Goal: Task Accomplishment & Management: Manage account settings

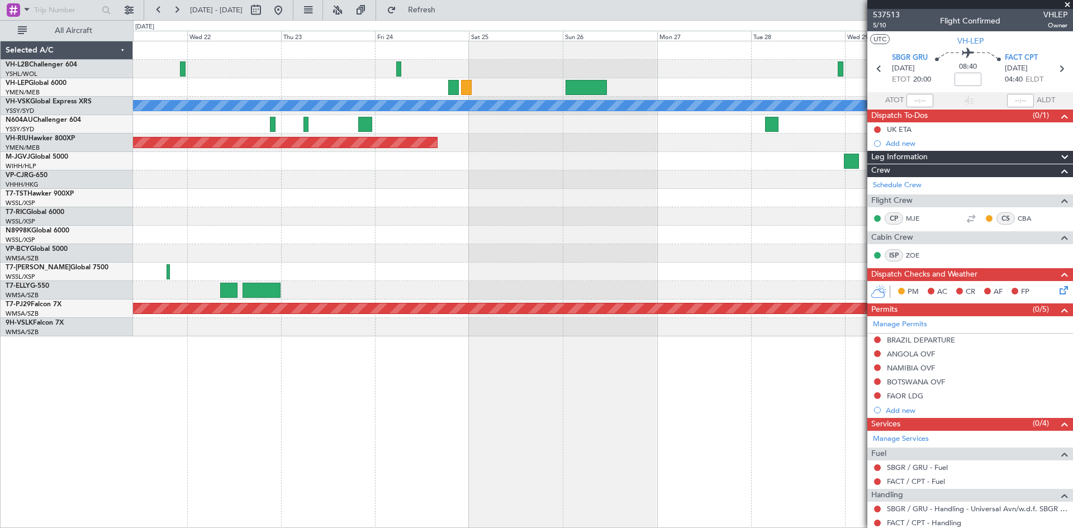
click at [768, 264] on div "[PERSON_NAME] Planned Maint Sydney ([PERSON_NAME] Intl) Planned Maint [GEOGRAPH…" at bounding box center [602, 188] width 939 height 295
click at [732, 277] on div at bounding box center [602, 272] width 939 height 18
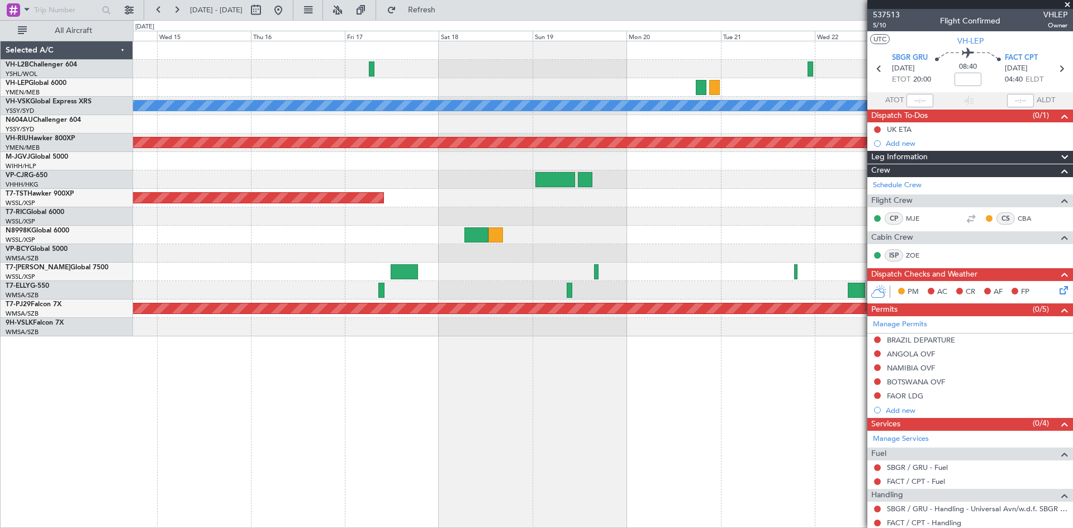
click at [755, 263] on div "[PERSON_NAME] Planned Maint [GEOGRAPHIC_DATA] ([GEOGRAPHIC_DATA]) Planned Maint…" at bounding box center [602, 188] width 939 height 295
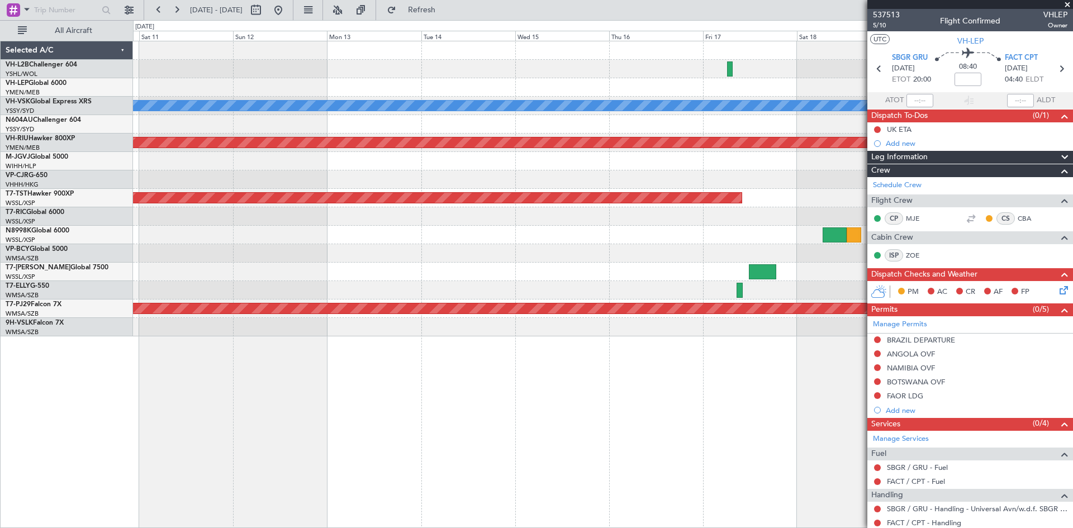
click at [749, 275] on div at bounding box center [602, 272] width 939 height 18
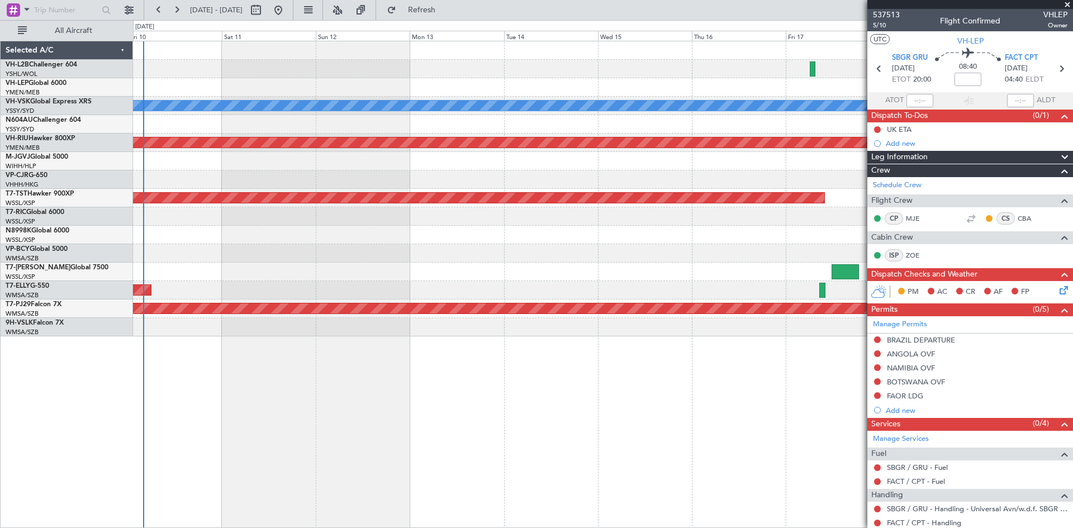
click at [335, 296] on div "[PERSON_NAME] Planned Maint Sydney ([PERSON_NAME] Intl) Planned Maint [GEOGRAPH…" at bounding box center [602, 188] width 939 height 295
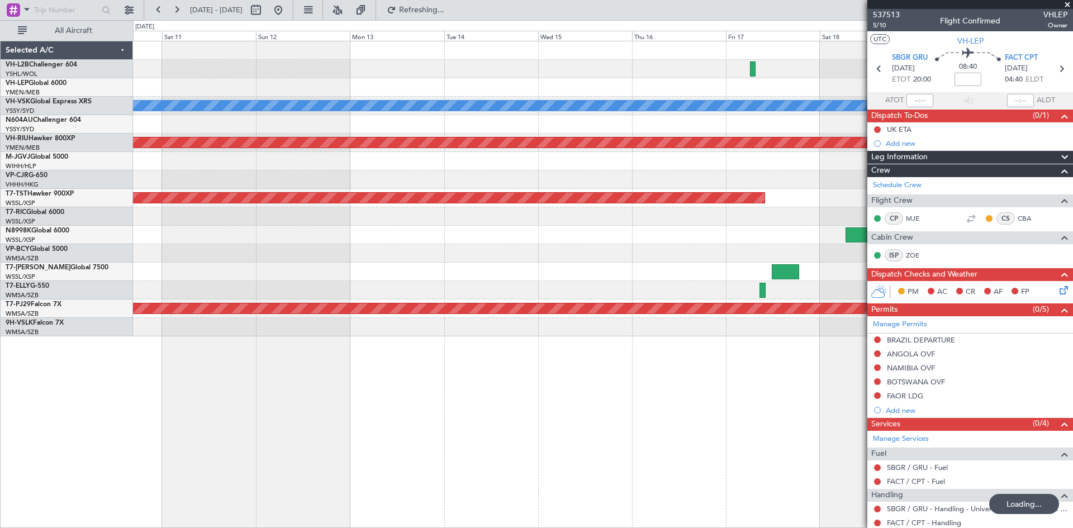
click at [408, 292] on div "Planned Maint [GEOGRAPHIC_DATA] ([GEOGRAPHIC_DATA] Intl)" at bounding box center [602, 290] width 939 height 18
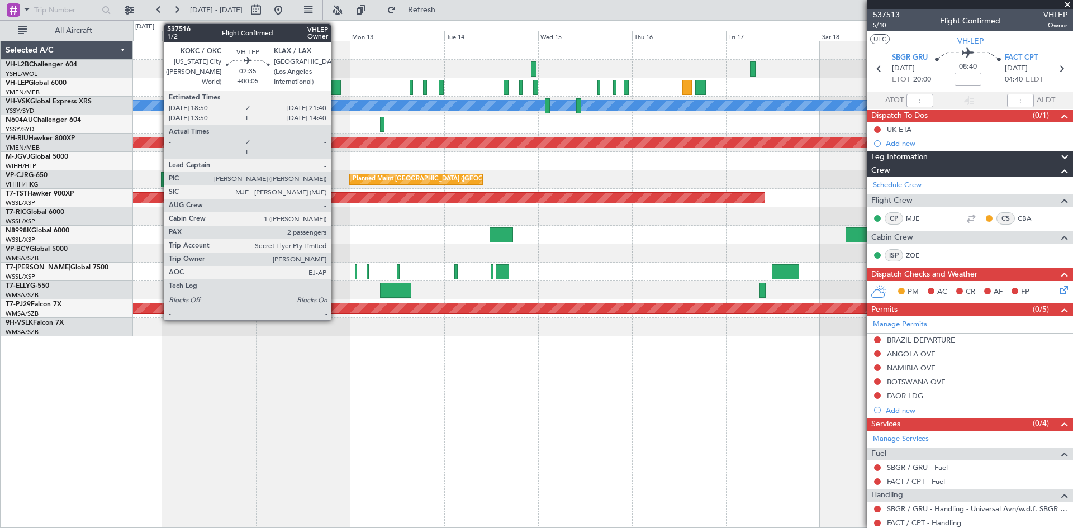
click at [334, 90] on div at bounding box center [334, 87] width 11 height 15
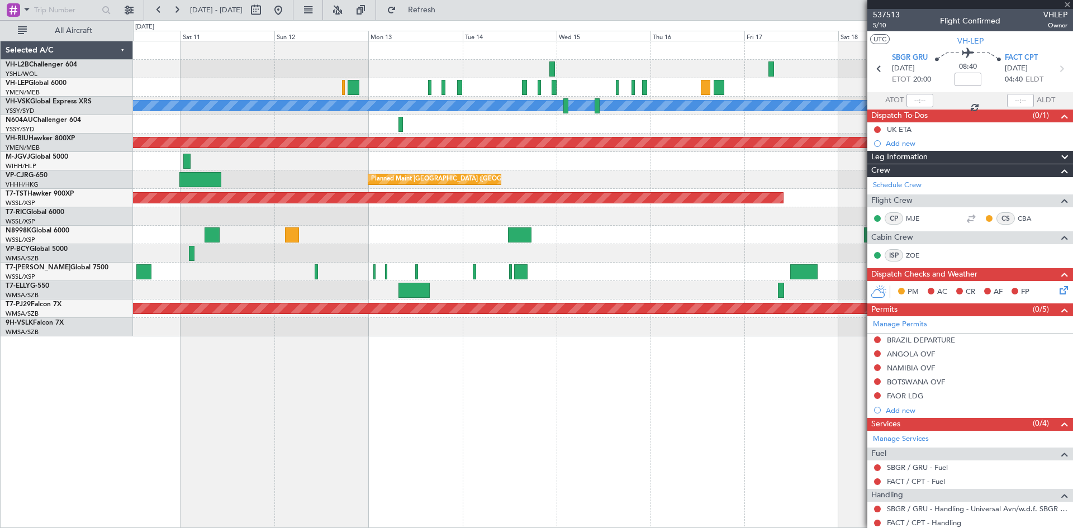
click at [579, 234] on div "Planned Maint [GEOGRAPHIC_DATA] (Seletar)" at bounding box center [602, 235] width 939 height 18
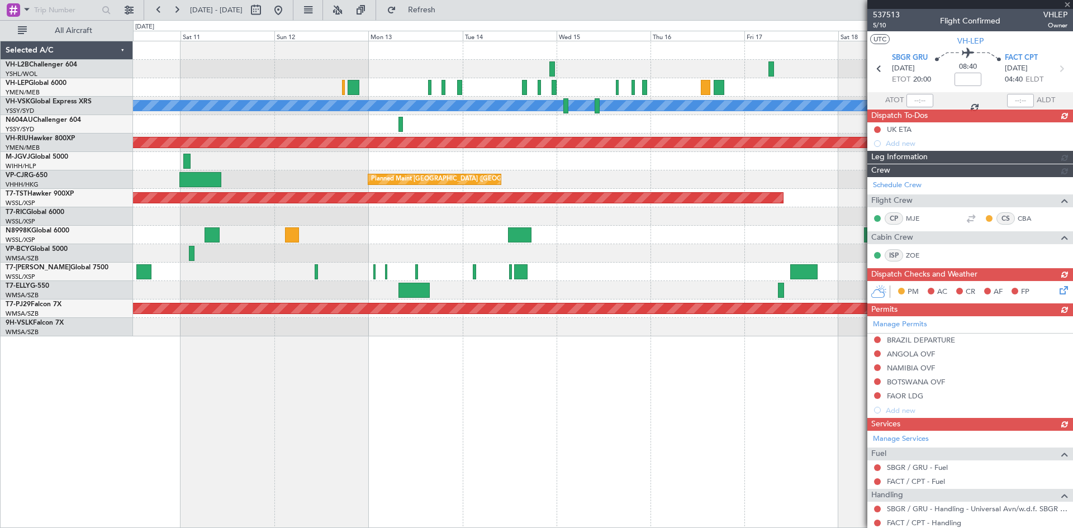
type input "+00:05"
type input "2"
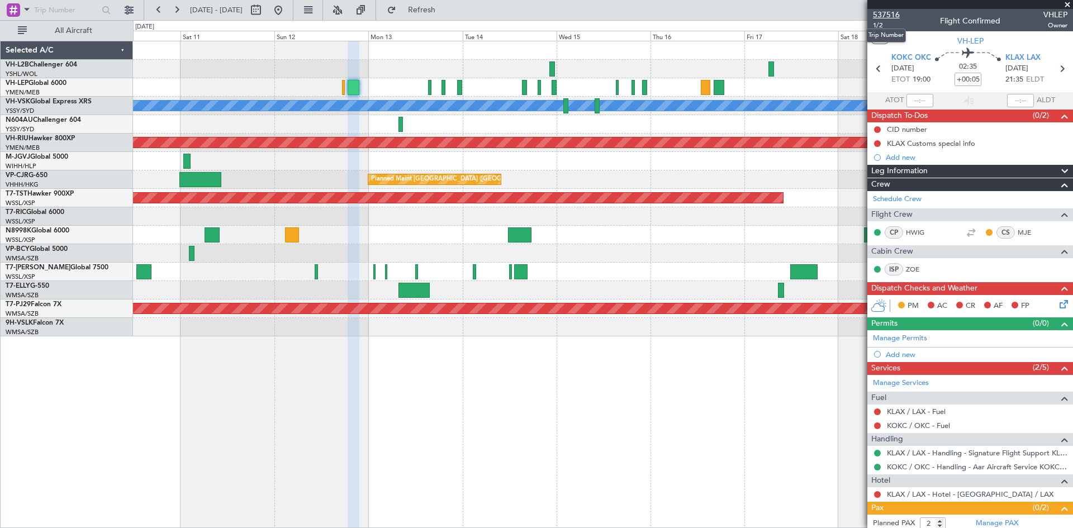
click at [887, 14] on span "537516" at bounding box center [886, 15] width 27 height 12
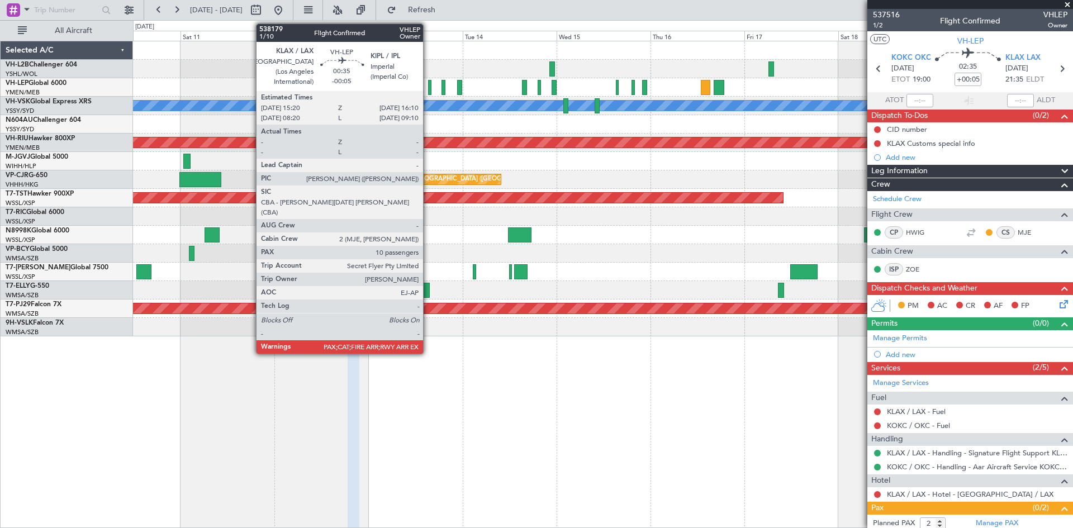
click at [428, 89] on div at bounding box center [429, 87] width 3 height 15
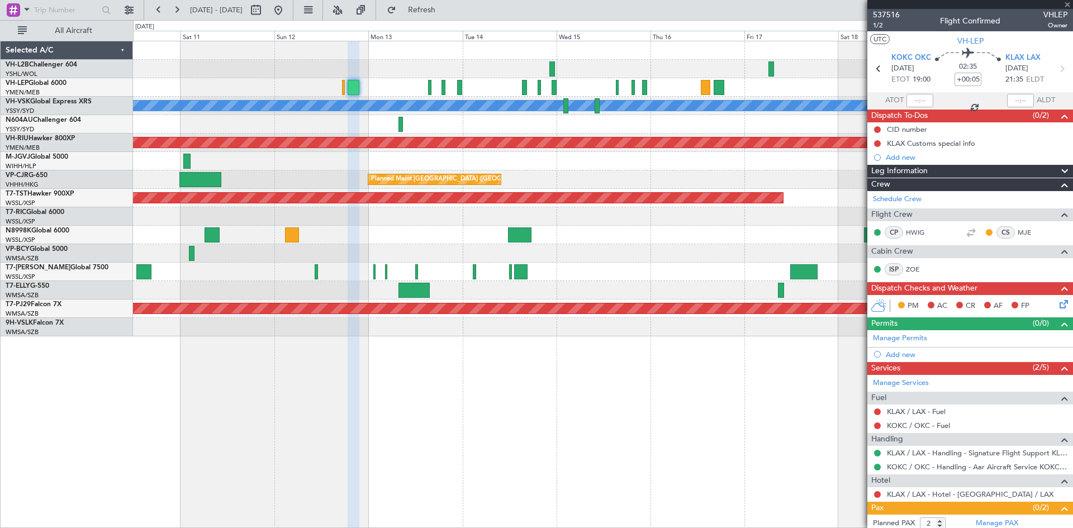
type input "-00:05"
type input "10"
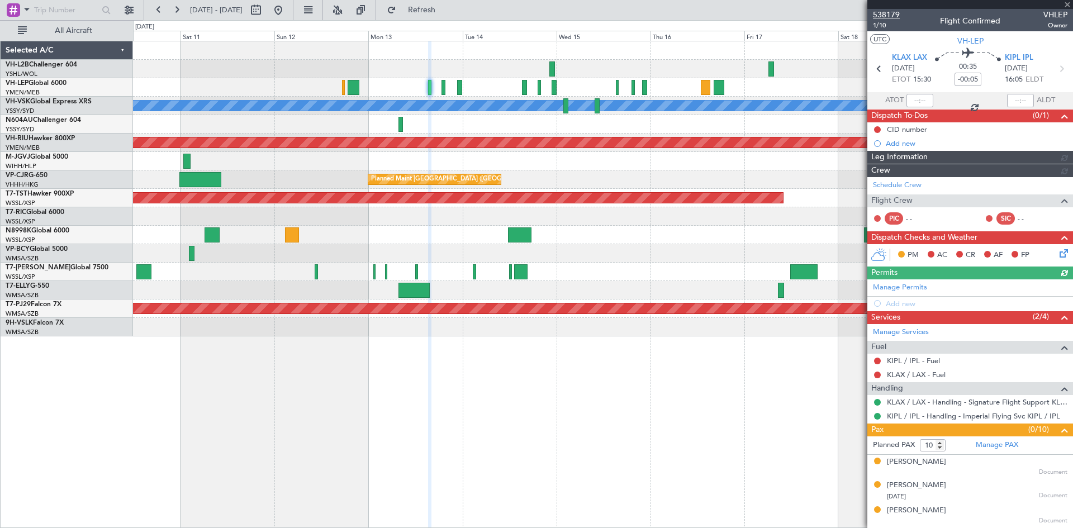
click at [897, 15] on span "538179" at bounding box center [886, 15] width 27 height 12
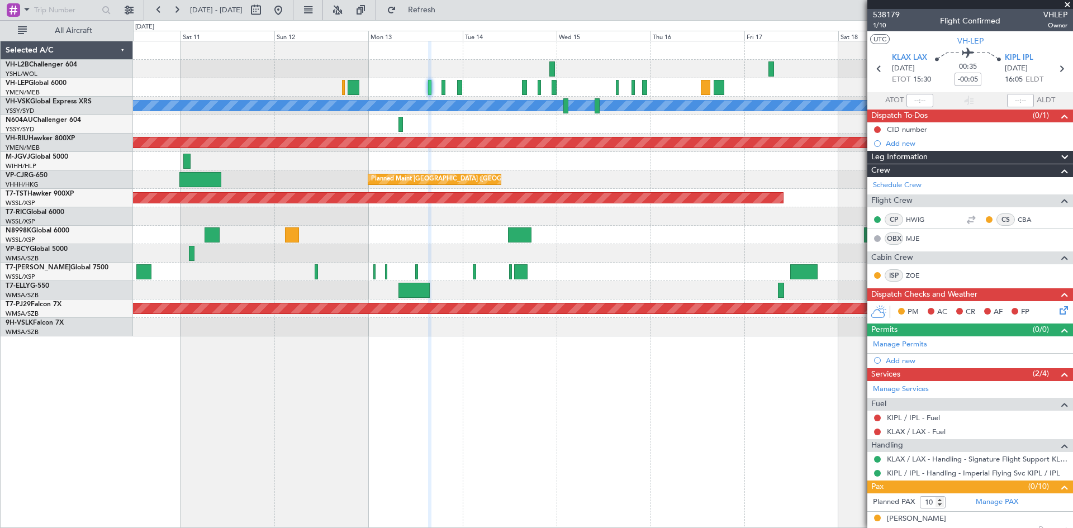
click at [560, 134] on div "[PERSON_NAME] Unplanned Maint Sydney ([PERSON_NAME] Intl) Planned Maint [GEOGRA…" at bounding box center [602, 188] width 939 height 295
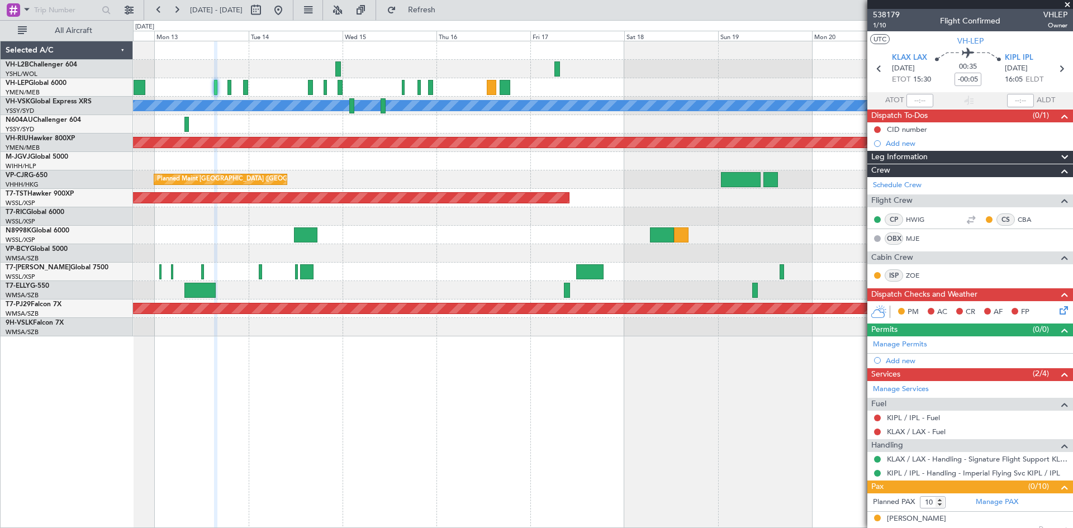
click at [458, 92] on div "[PERSON_NAME] Planned Maint [GEOGRAPHIC_DATA] ([GEOGRAPHIC_DATA]) Planned Maint…" at bounding box center [602, 188] width 939 height 295
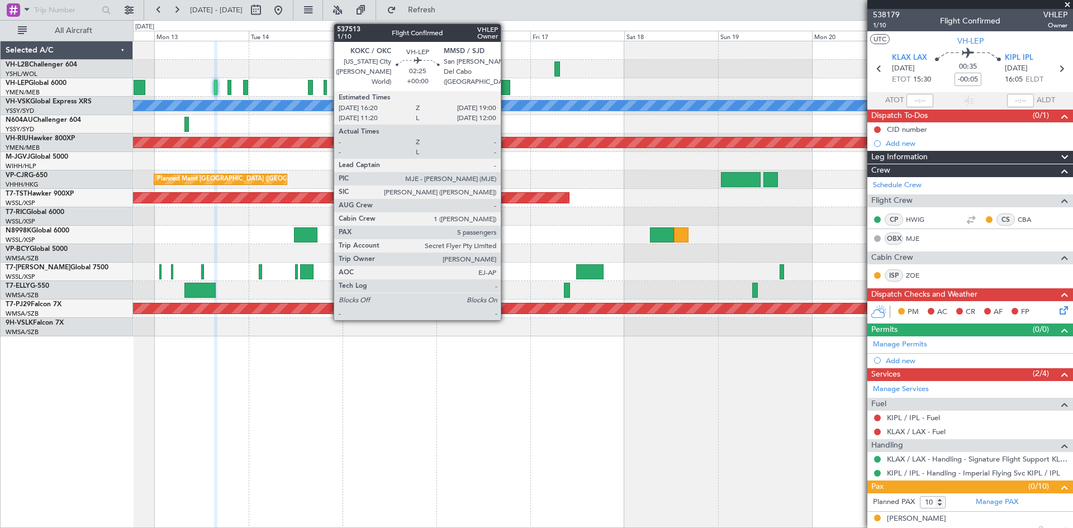
click at [506, 90] on div at bounding box center [505, 87] width 11 height 15
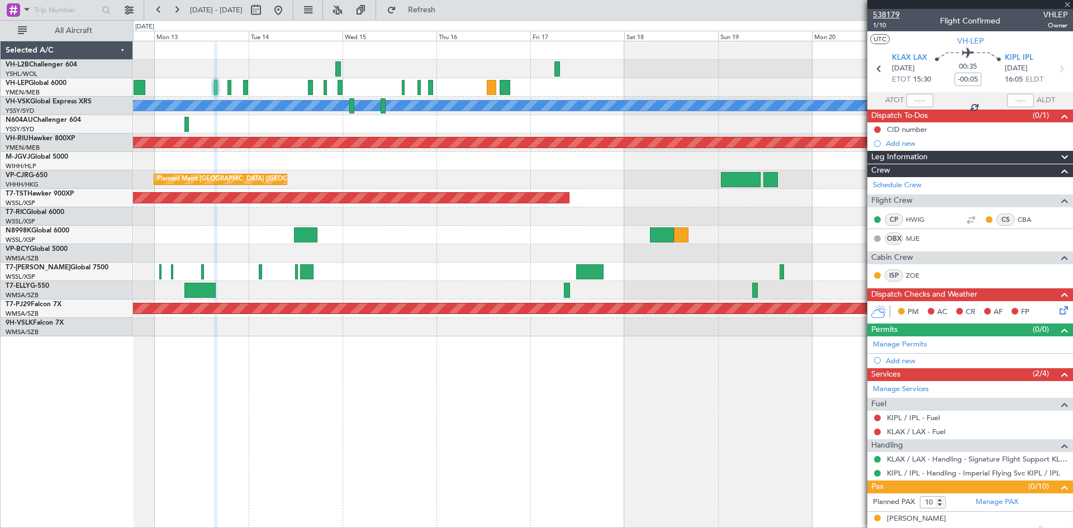
type input "5"
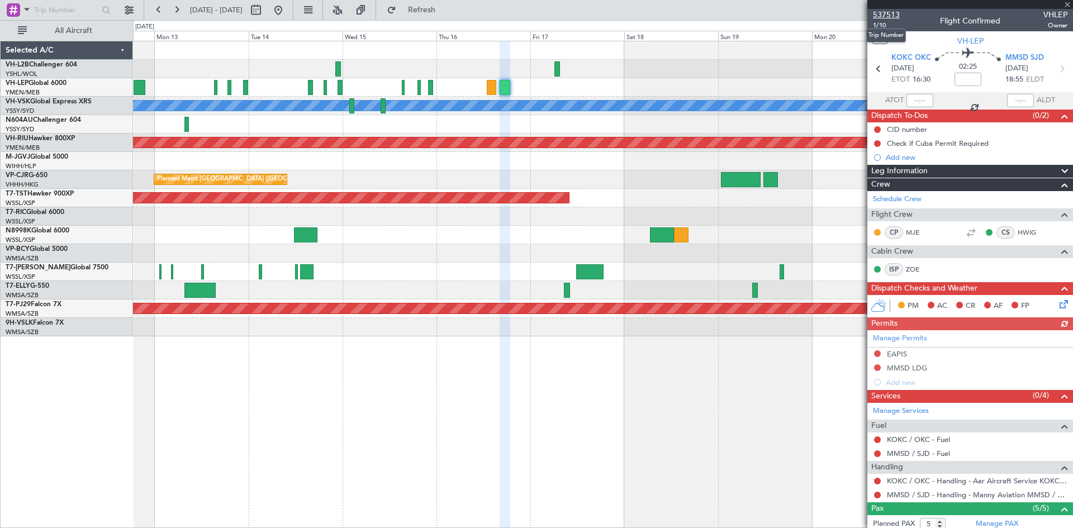
click at [883, 17] on span "537513" at bounding box center [886, 15] width 27 height 12
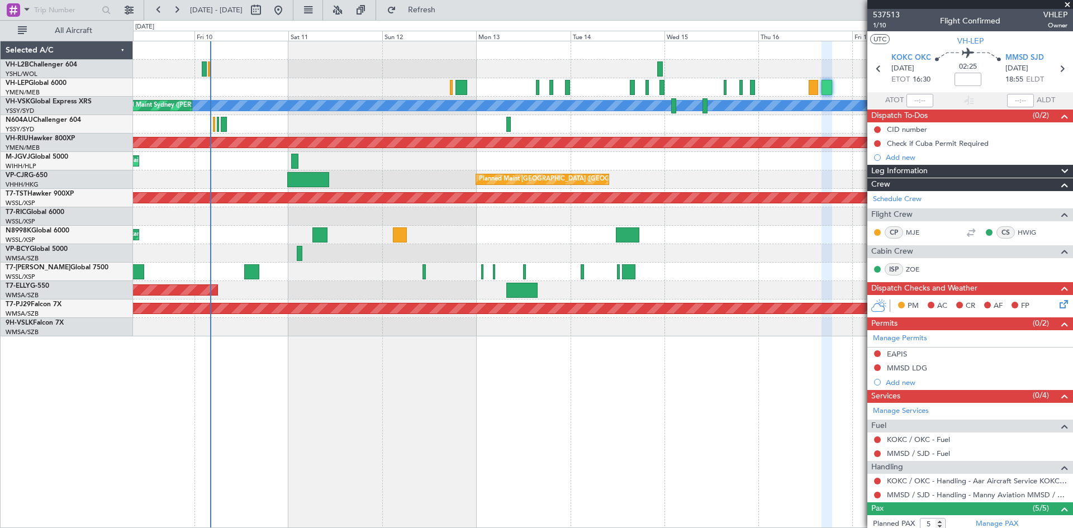
click at [689, 167] on div "Planned Maint [GEOGRAPHIC_DATA] (Seletar)" at bounding box center [602, 161] width 939 height 18
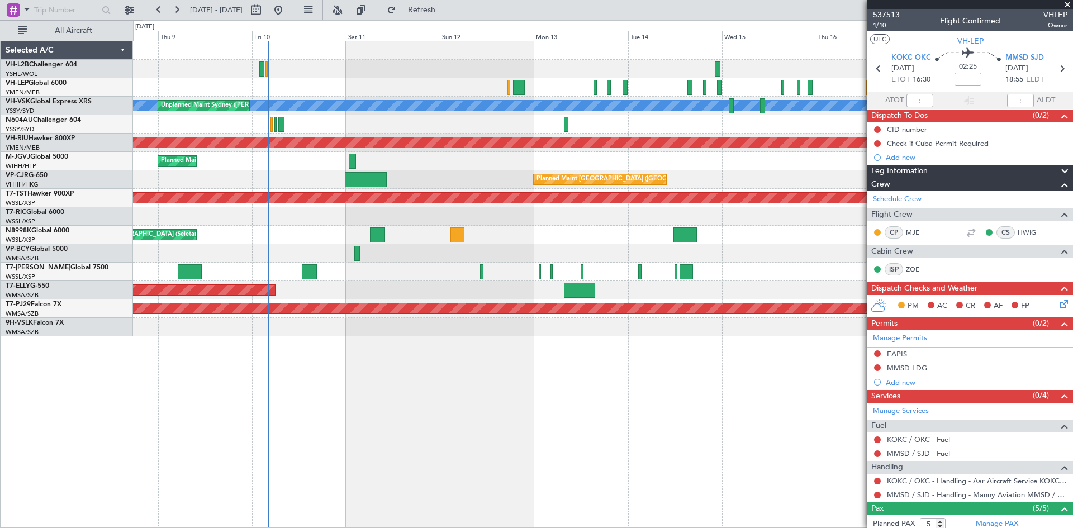
click at [353, 128] on div at bounding box center [602, 124] width 939 height 18
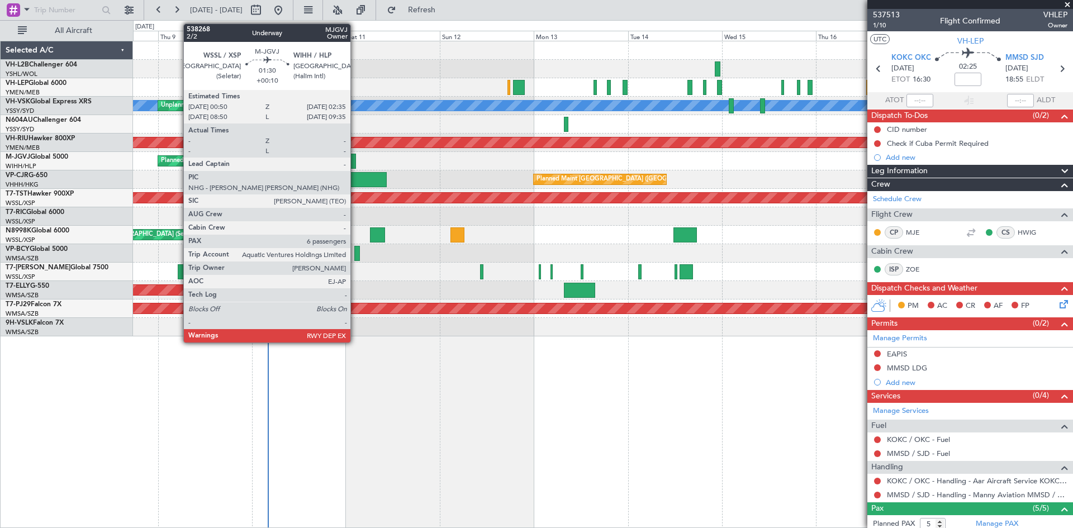
click at [354, 158] on div at bounding box center [352, 161] width 7 height 15
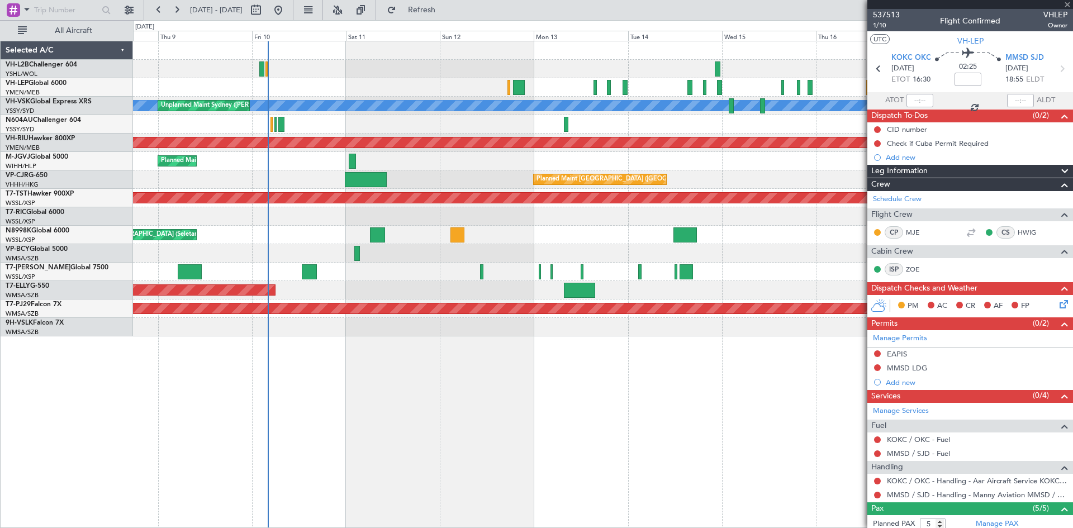
type input "+00:10"
type input "6"
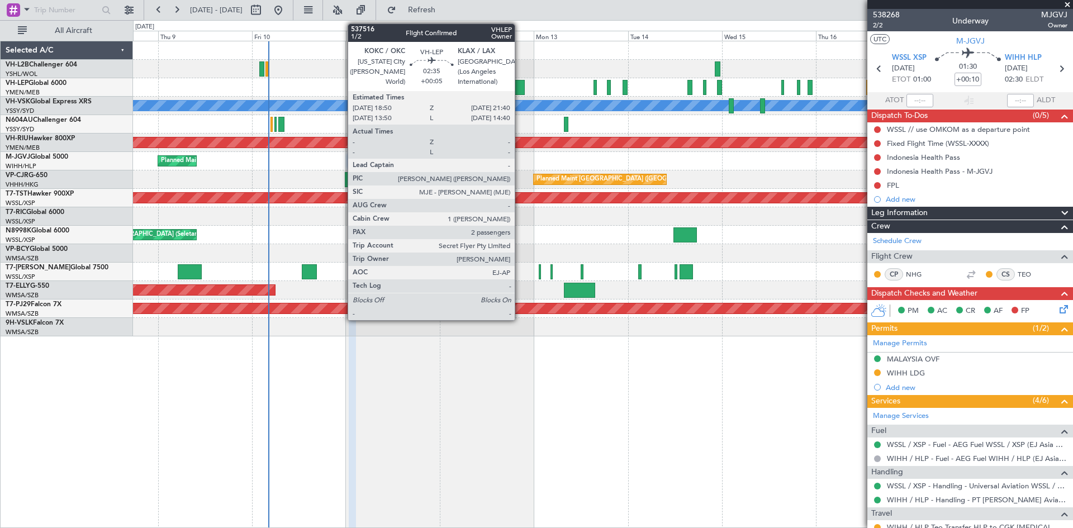
click at [520, 91] on div at bounding box center [518, 87] width 11 height 15
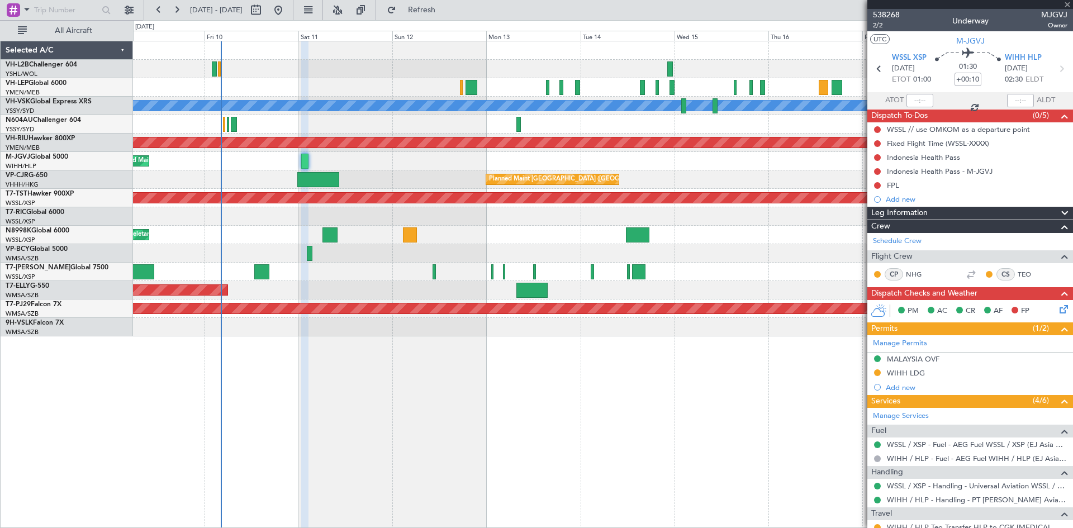
click at [522, 92] on div at bounding box center [602, 87] width 939 height 18
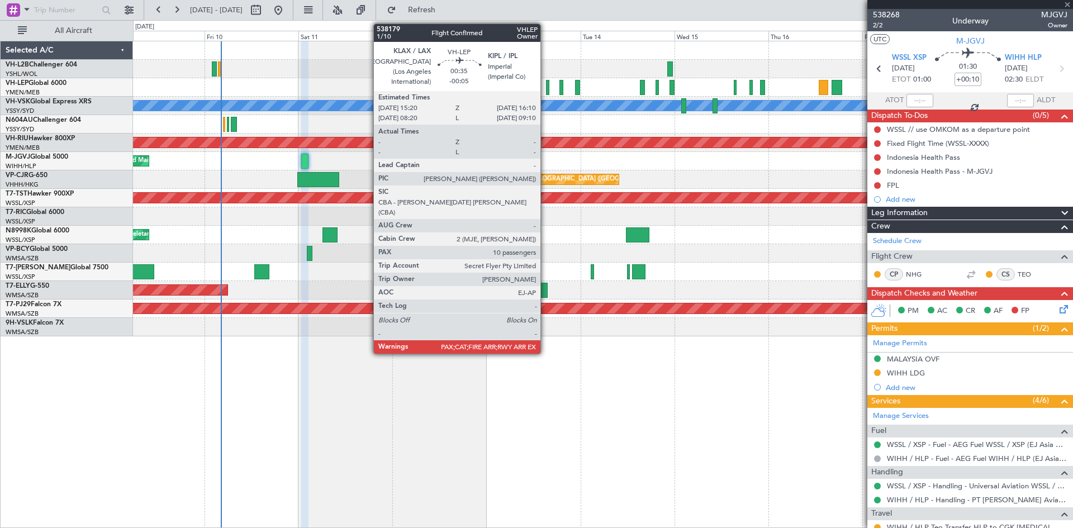
type input "+00:05"
type input "2"
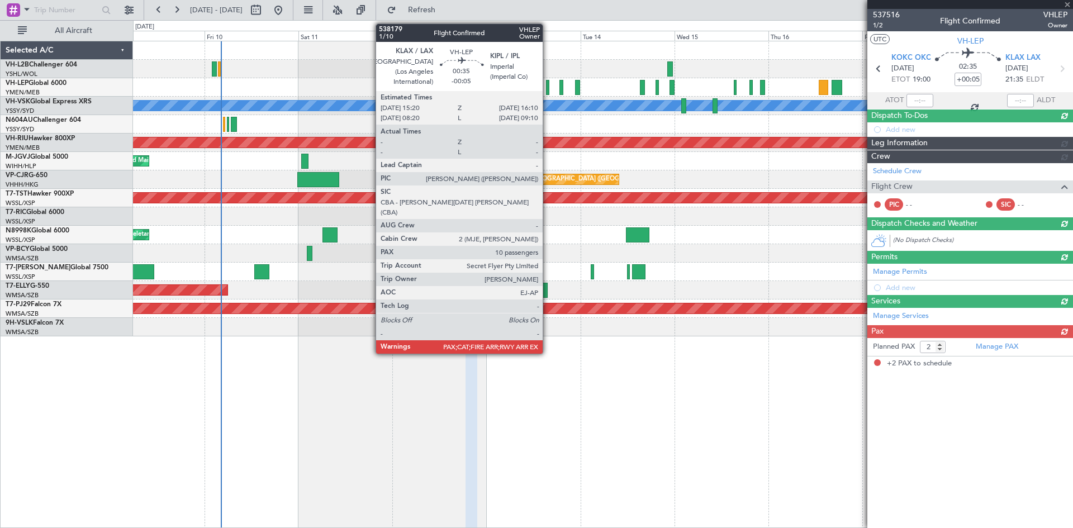
click at [548, 92] on div at bounding box center [547, 87] width 3 height 15
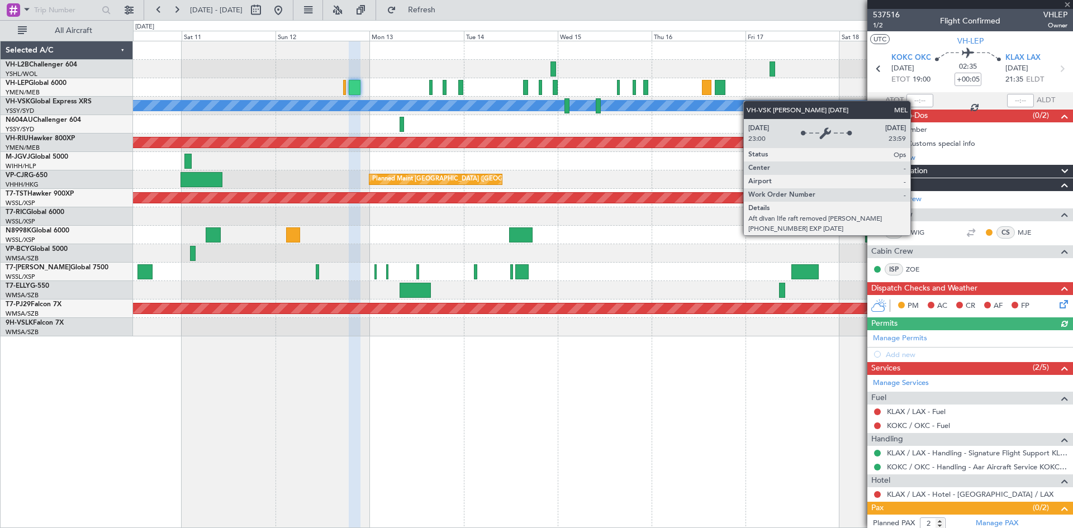
click at [681, 104] on div "[PERSON_NAME] Unplanned Maint Sydney ([PERSON_NAME] Intl) Planned Maint [GEOGRA…" at bounding box center [602, 188] width 939 height 295
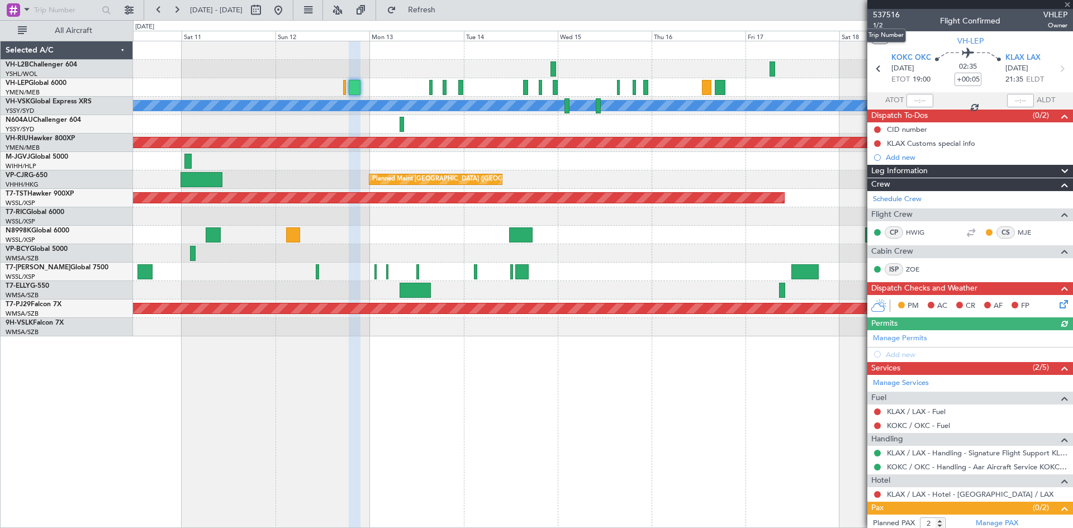
type input "-00:05"
type input "10"
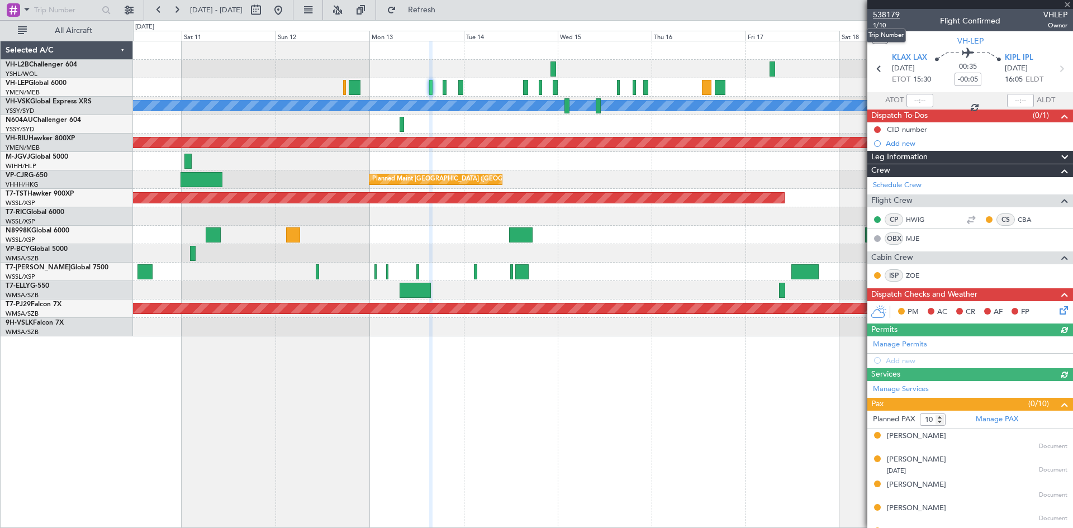
click at [881, 16] on span "538179" at bounding box center [886, 15] width 27 height 12
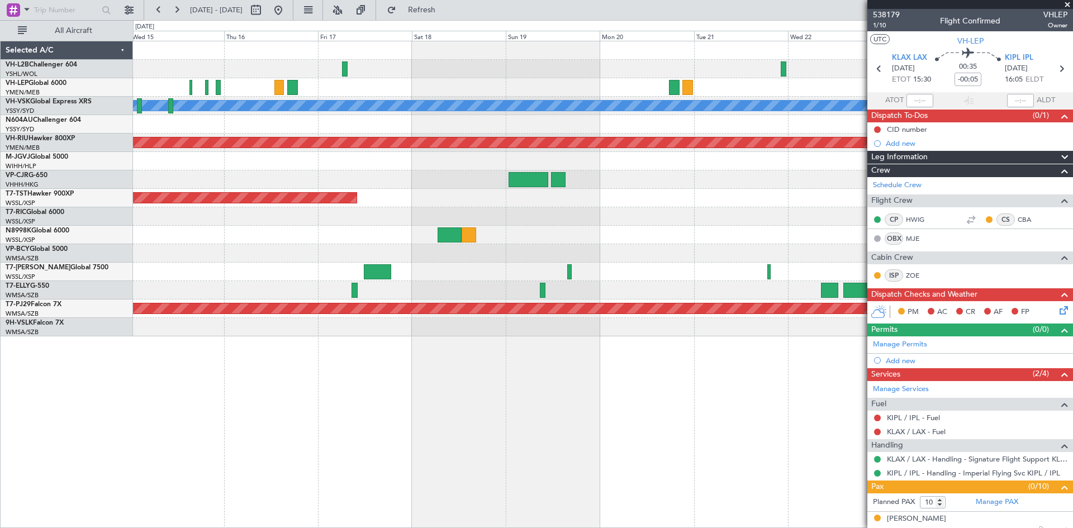
click at [330, 212] on div at bounding box center [602, 216] width 939 height 18
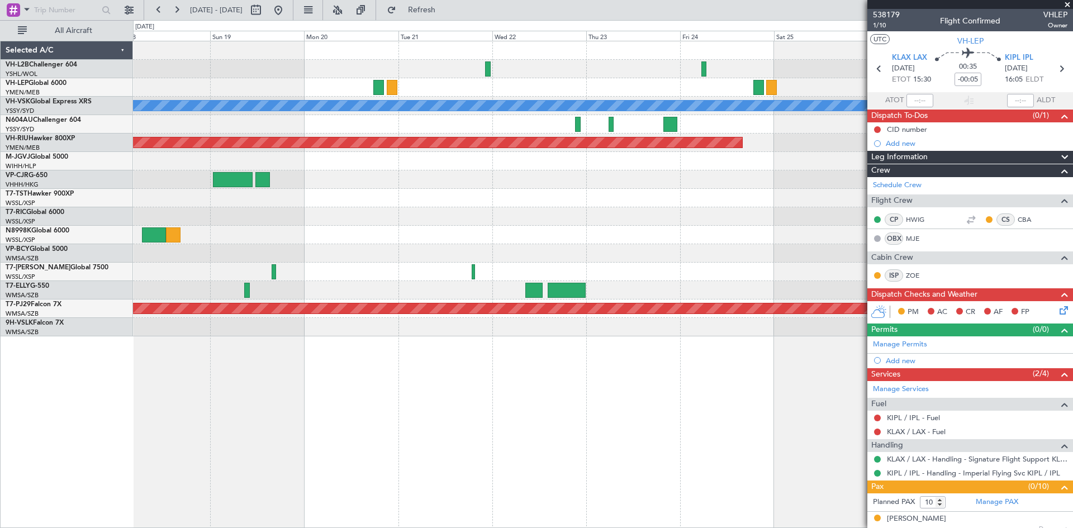
click at [375, 221] on div at bounding box center [602, 216] width 939 height 18
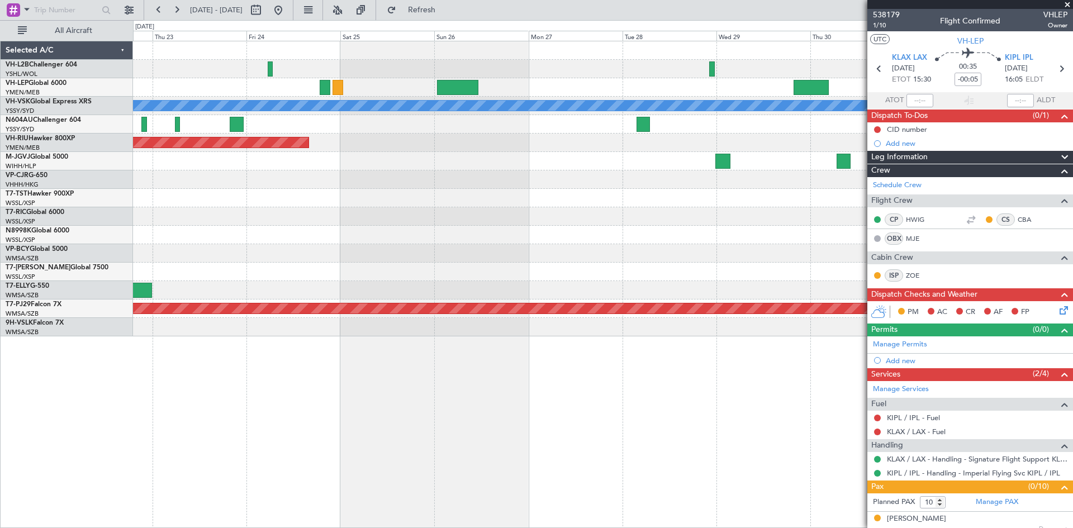
click at [342, 227] on div "[PERSON_NAME] Planned Maint Sydney ([PERSON_NAME] Intl) Planned Maint [GEOGRAPH…" at bounding box center [602, 188] width 939 height 295
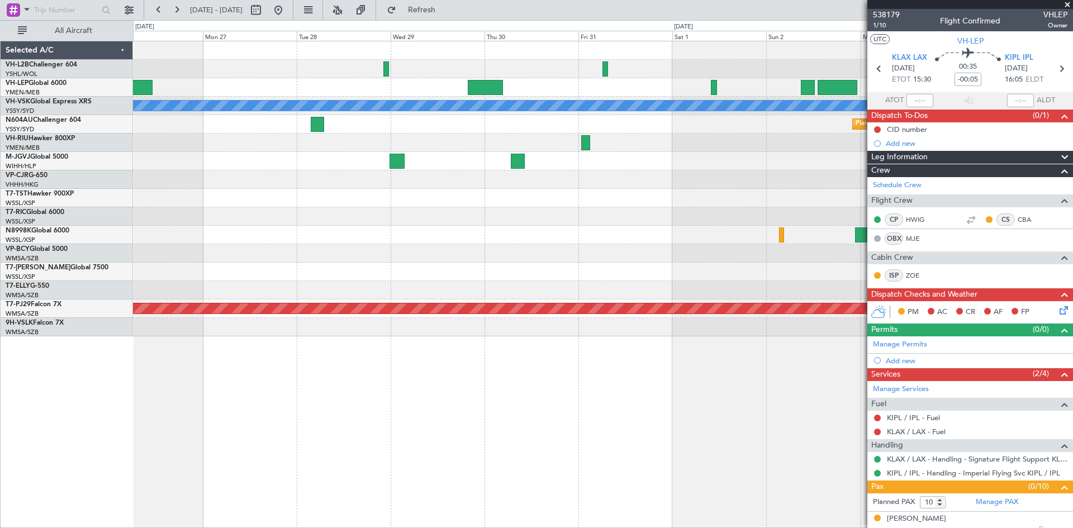
click at [378, 222] on div at bounding box center [602, 216] width 939 height 18
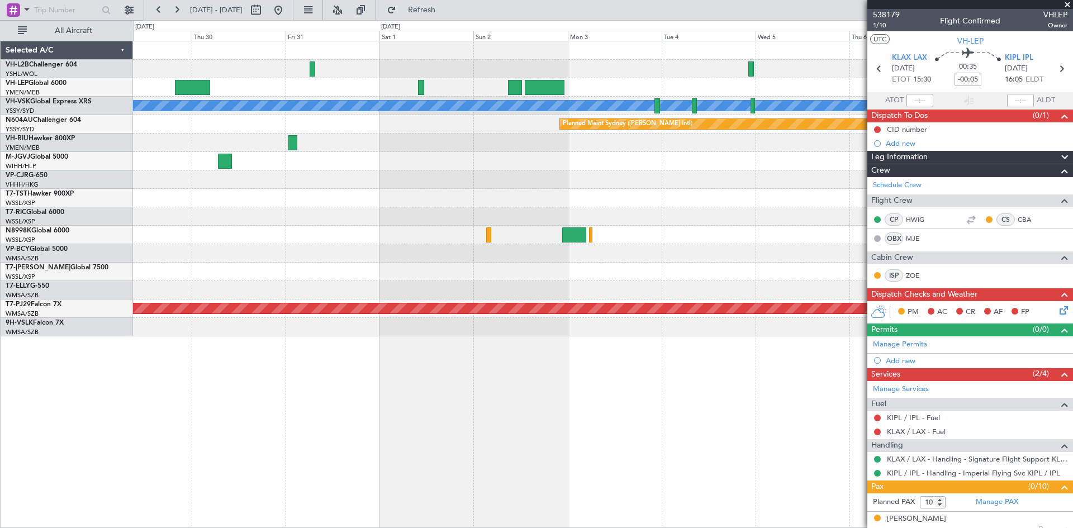
click at [402, 238] on div "[PERSON_NAME] Planned Maint Sydney ([PERSON_NAME] Intl) Planned Maint [GEOGRAPH…" at bounding box center [602, 188] width 939 height 295
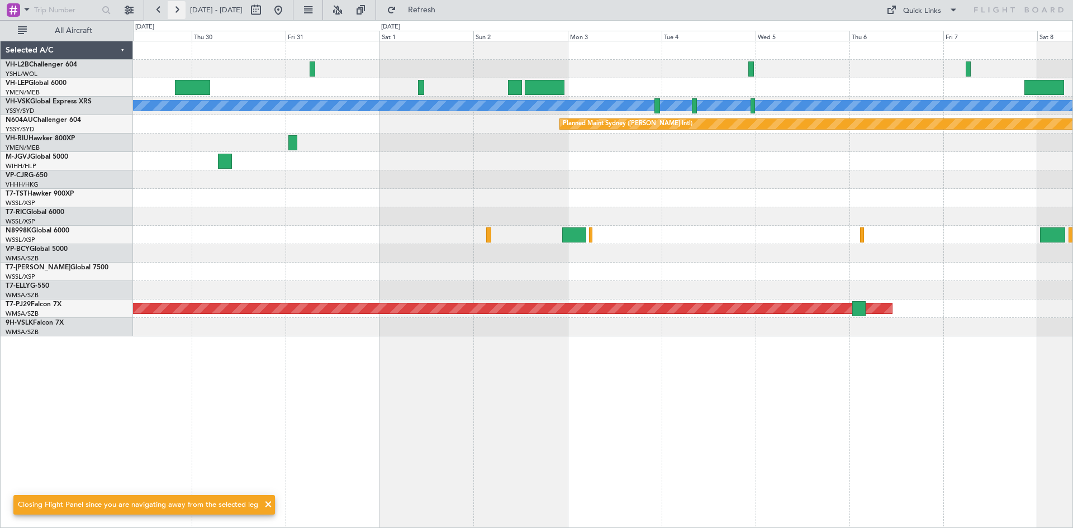
click at [173, 10] on button at bounding box center [177, 10] width 18 height 18
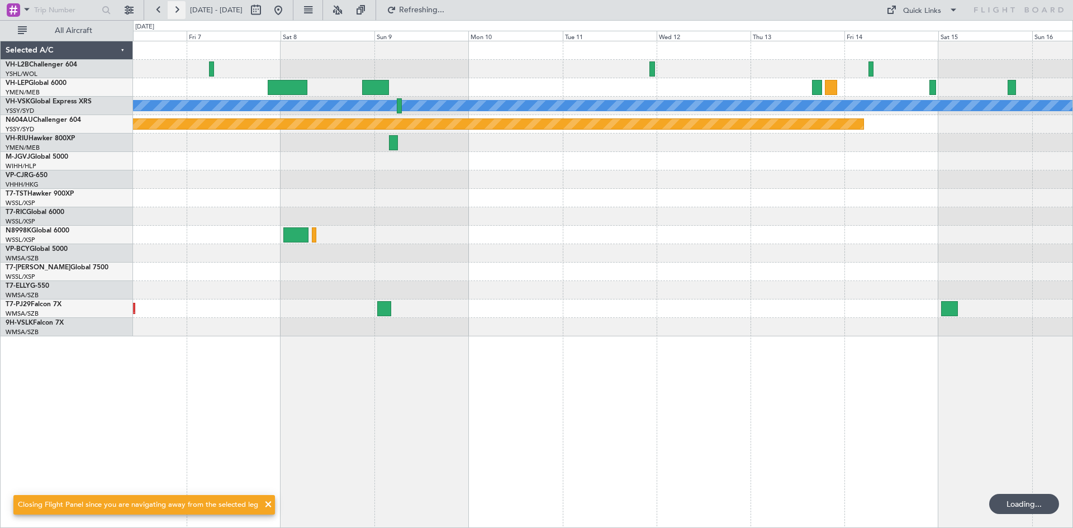
click at [173, 10] on button at bounding box center [177, 10] width 18 height 18
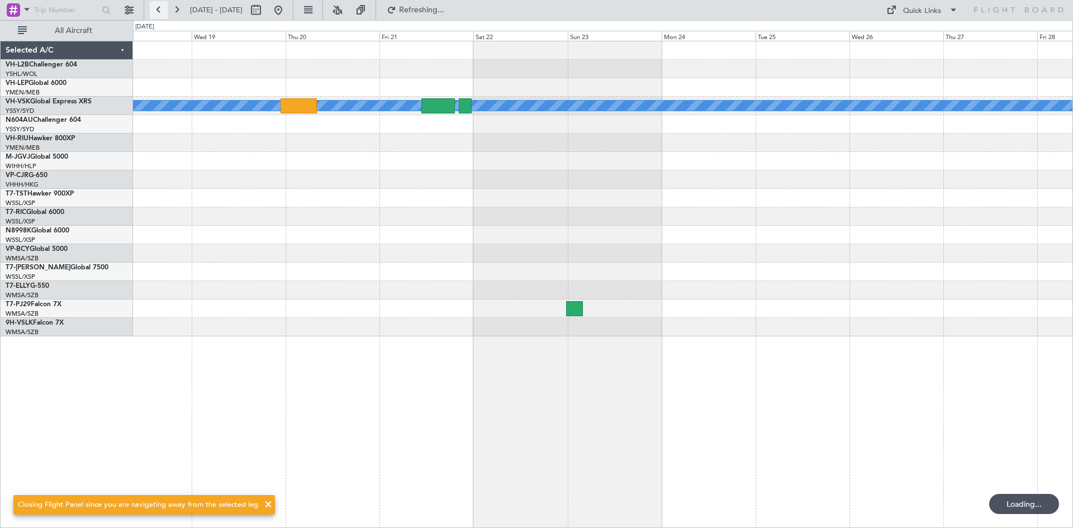
click at [163, 12] on button at bounding box center [159, 10] width 18 height 18
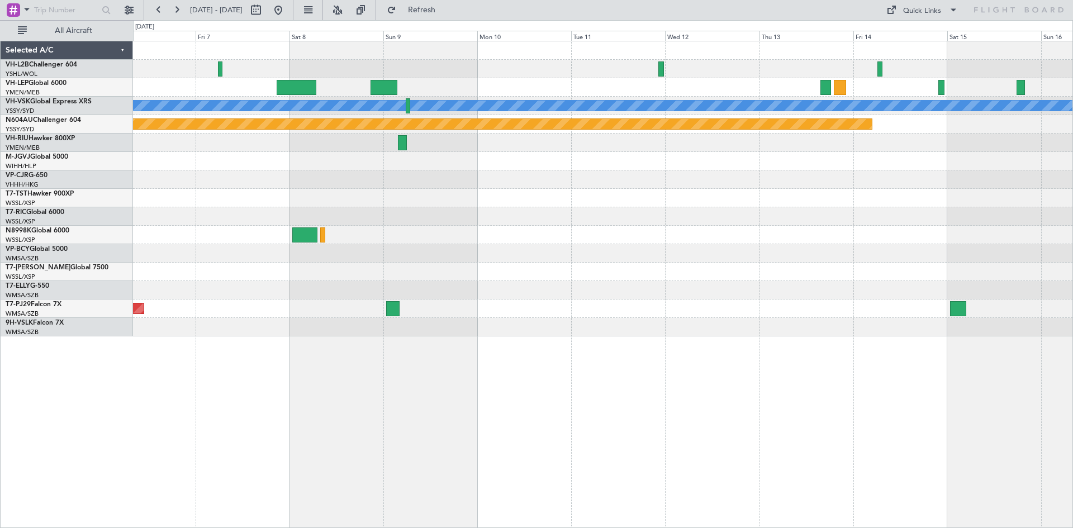
click at [405, 74] on div at bounding box center [602, 69] width 939 height 18
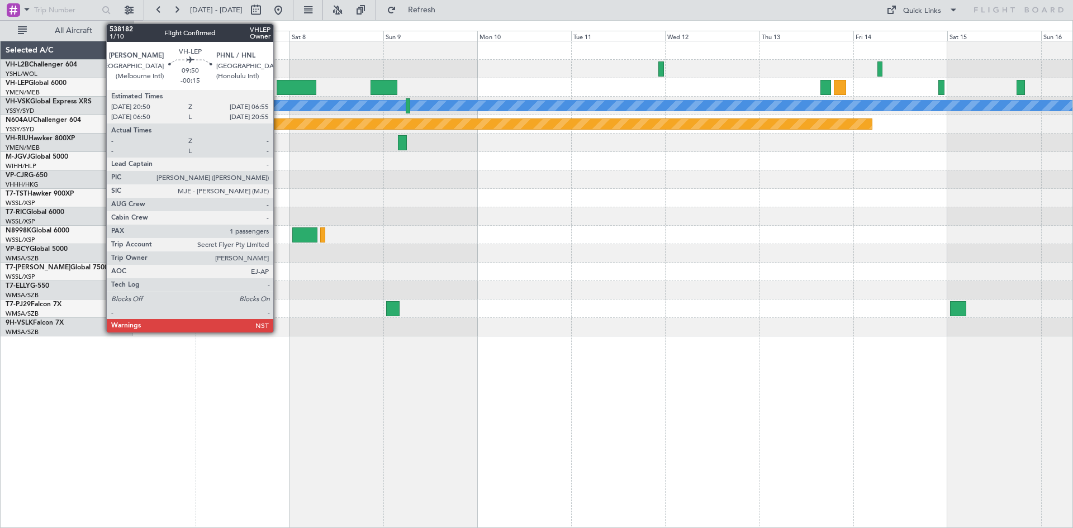
click at [278, 85] on div at bounding box center [297, 87] width 40 height 15
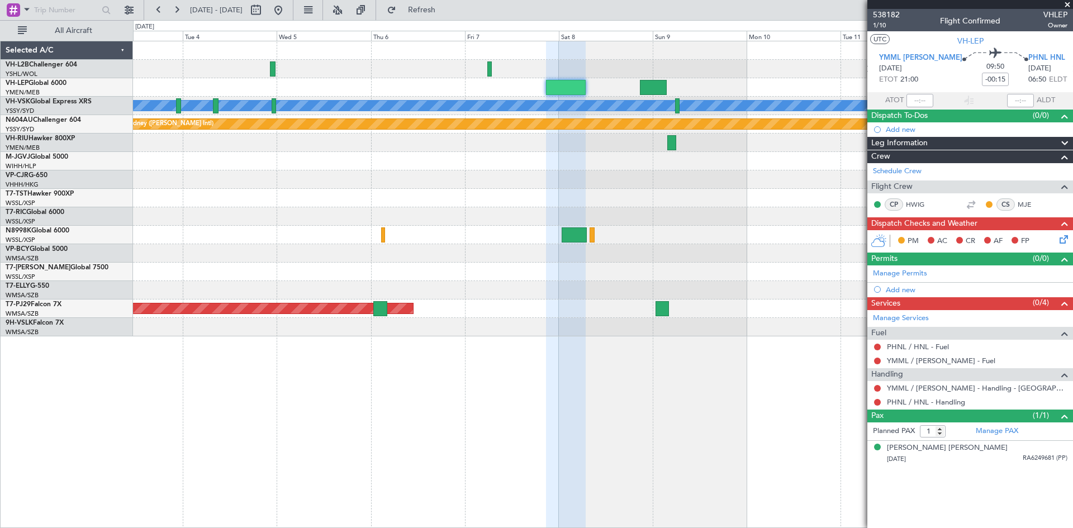
click at [317, 227] on div "[PERSON_NAME] Planned Maint Sydney ([PERSON_NAME] Intl) Planned Maint [GEOGRAPH…" at bounding box center [602, 188] width 939 height 295
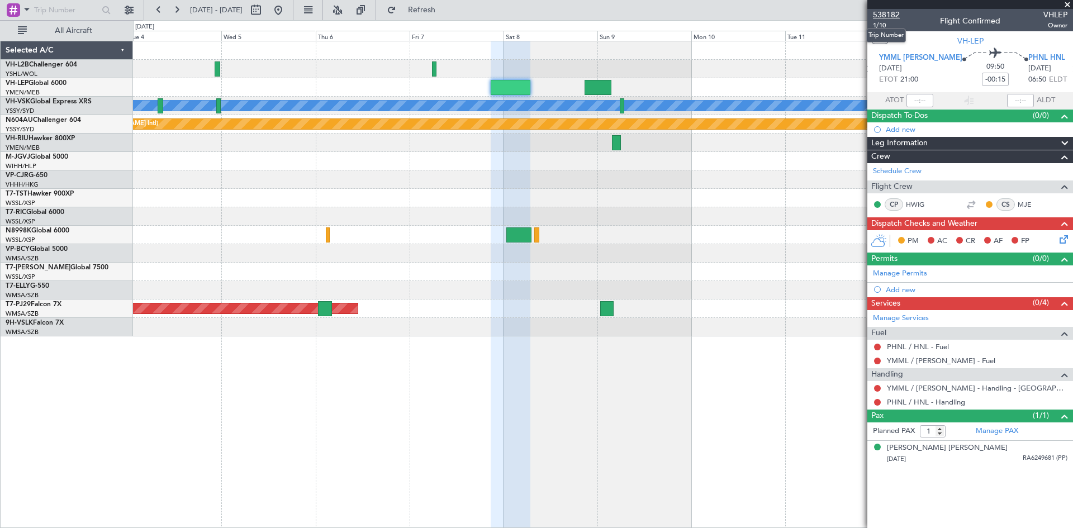
click at [887, 15] on span "538182" at bounding box center [886, 15] width 27 height 12
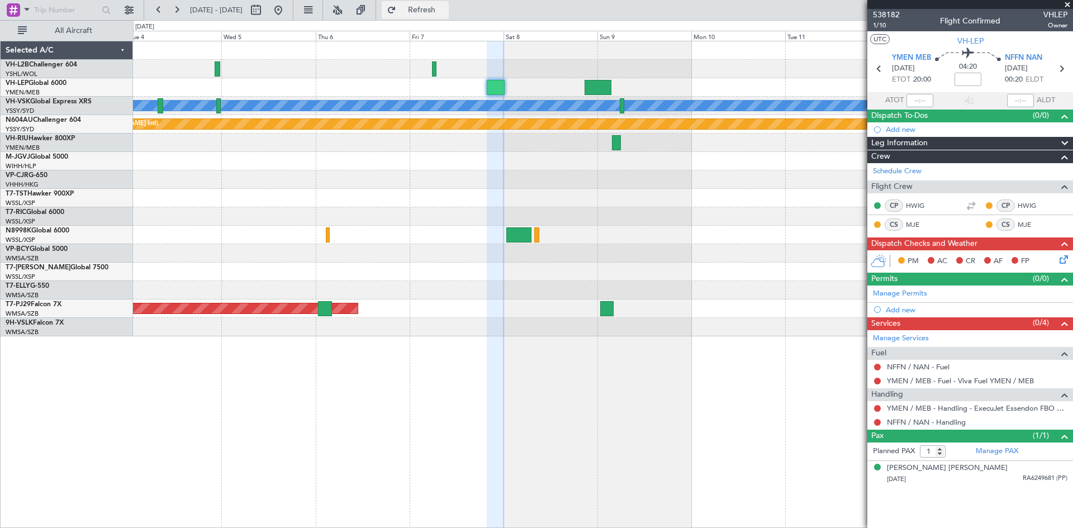
click at [441, 7] on span "Refresh" at bounding box center [421, 10] width 47 height 8
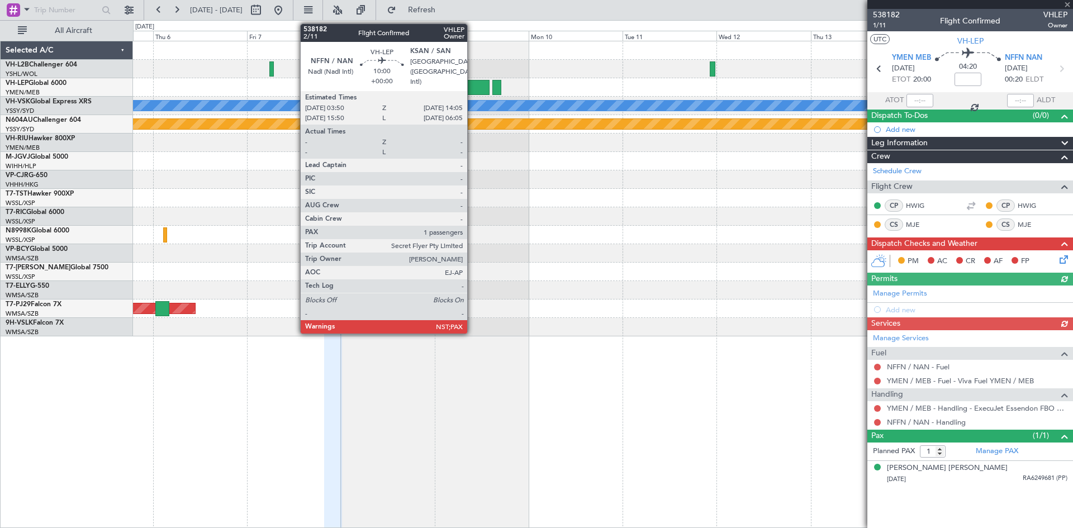
click at [472, 83] on div at bounding box center [469, 87] width 40 height 15
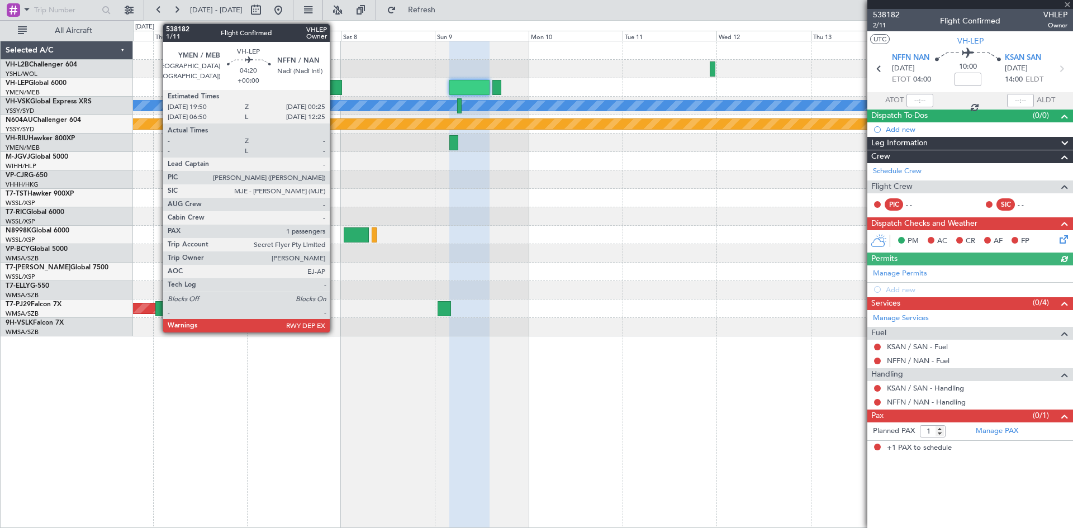
click at [335, 93] on div at bounding box center [333, 87] width 18 height 15
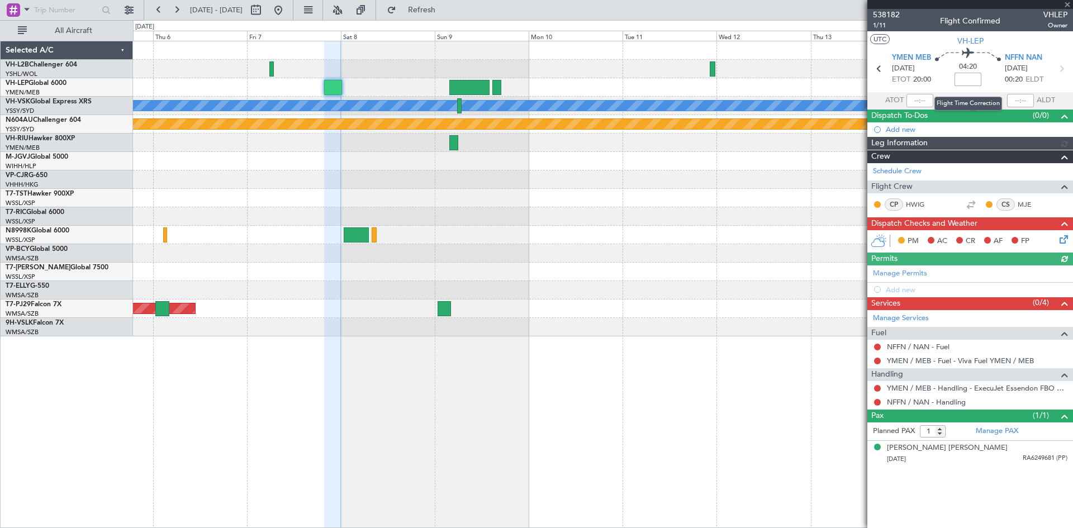
click at [961, 83] on input at bounding box center [967, 79] width 27 height 13
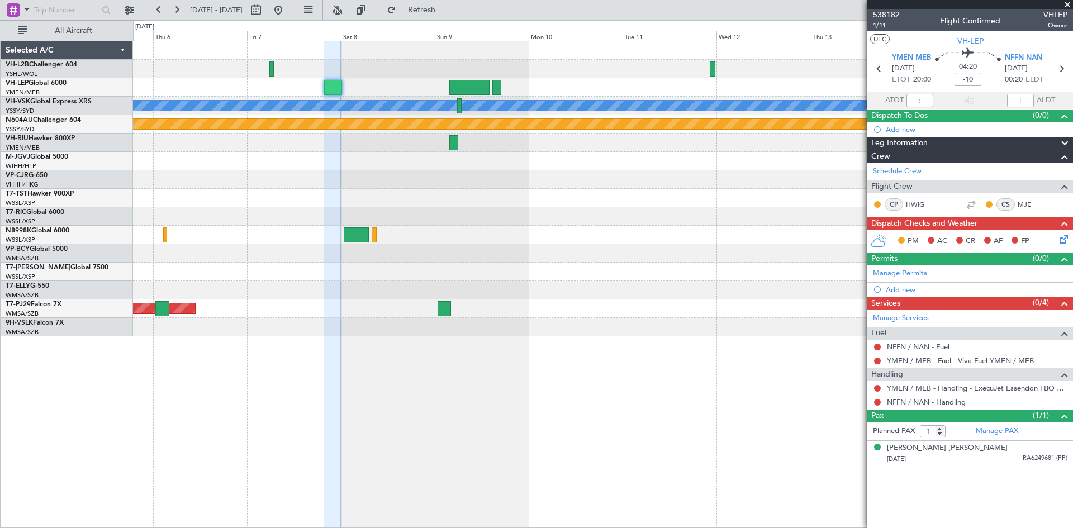
type input "-00:10"
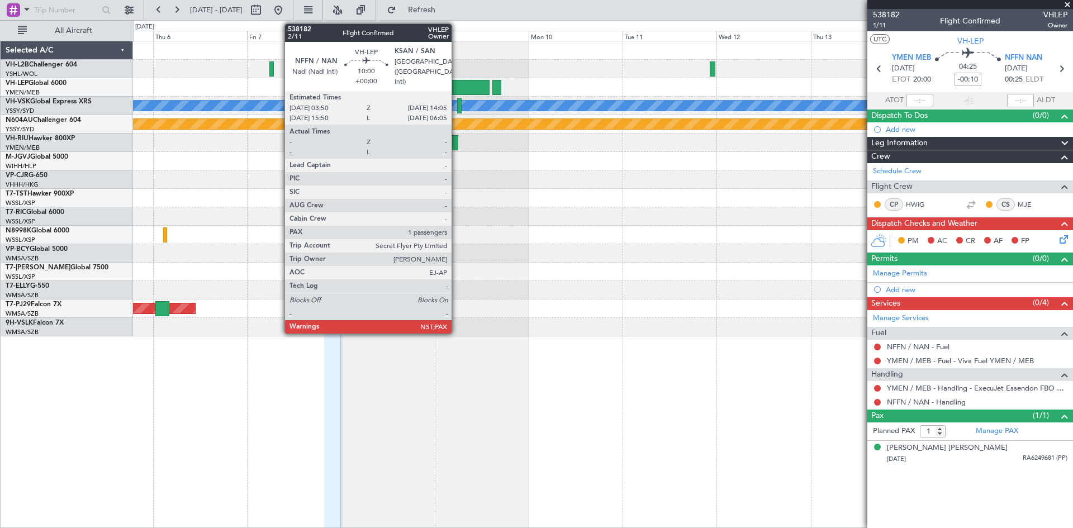
click at [458, 86] on div at bounding box center [469, 87] width 40 height 15
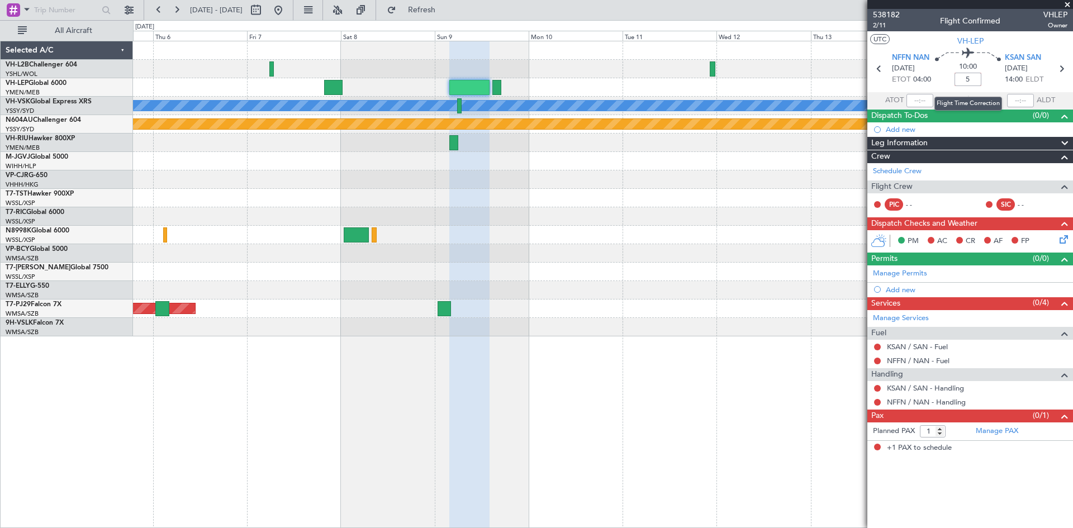
type input "+00:05"
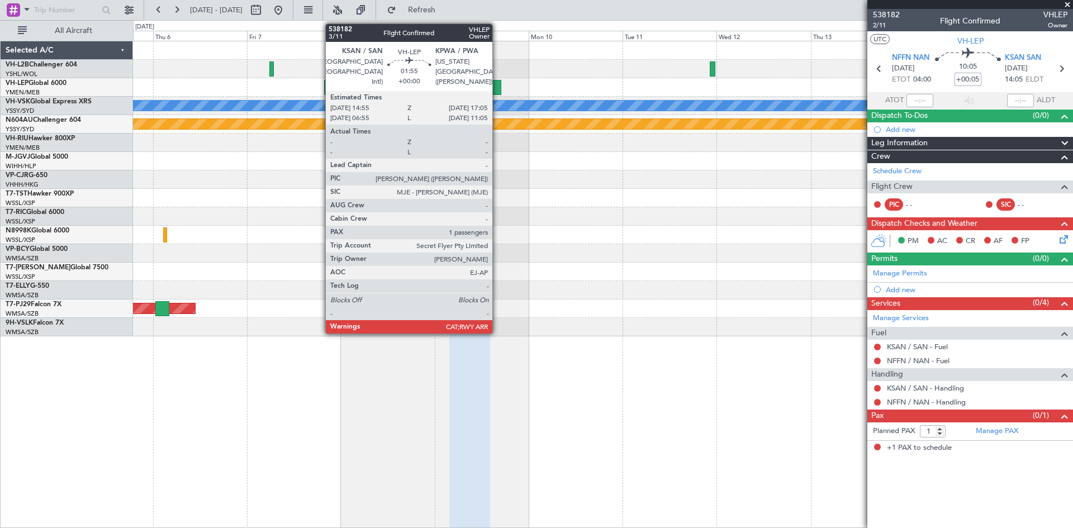
click at [497, 89] on div at bounding box center [496, 87] width 9 height 15
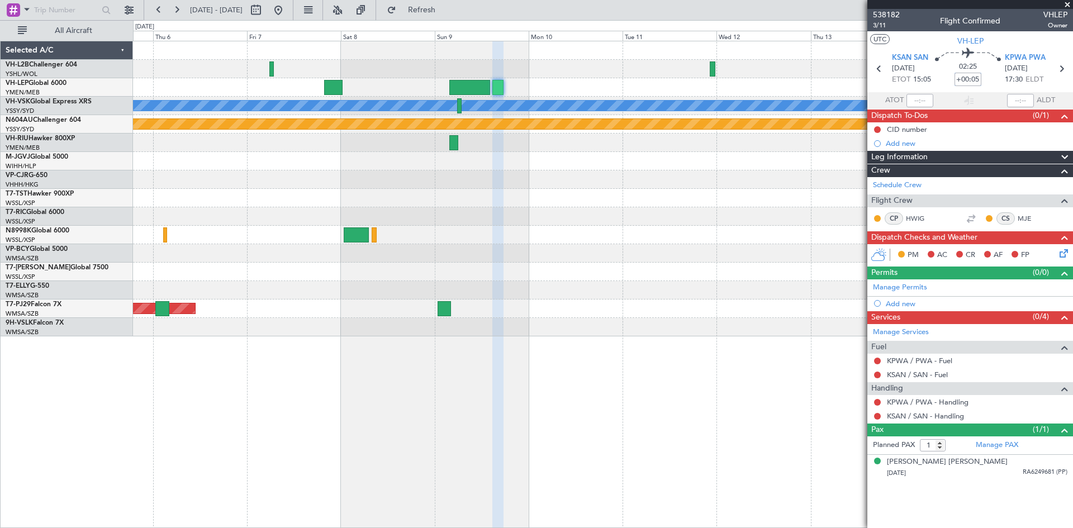
click at [973, 82] on input "+00:05" at bounding box center [967, 79] width 27 height 13
type input "-00:20"
click at [891, 185] on link "Schedule Crew" at bounding box center [897, 185] width 49 height 11
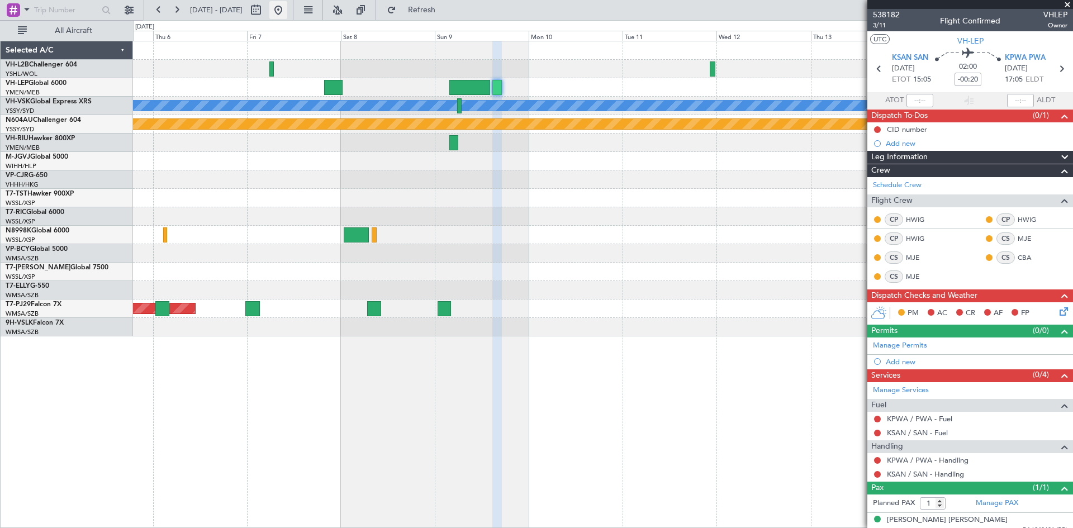
click at [287, 8] on button at bounding box center [278, 10] width 18 height 18
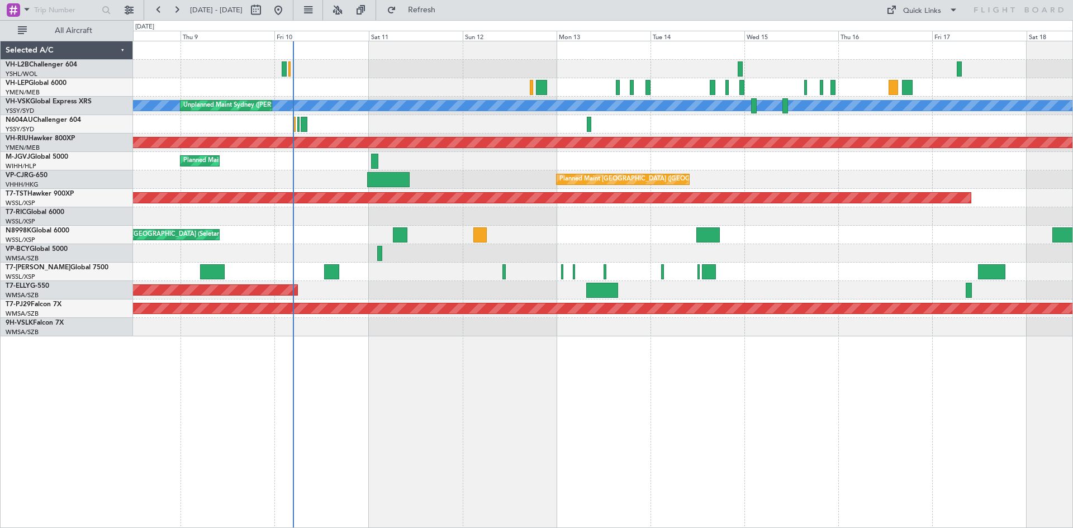
click at [502, 274] on div "Planned Maint [GEOGRAPHIC_DATA] (Seletar)" at bounding box center [602, 272] width 939 height 18
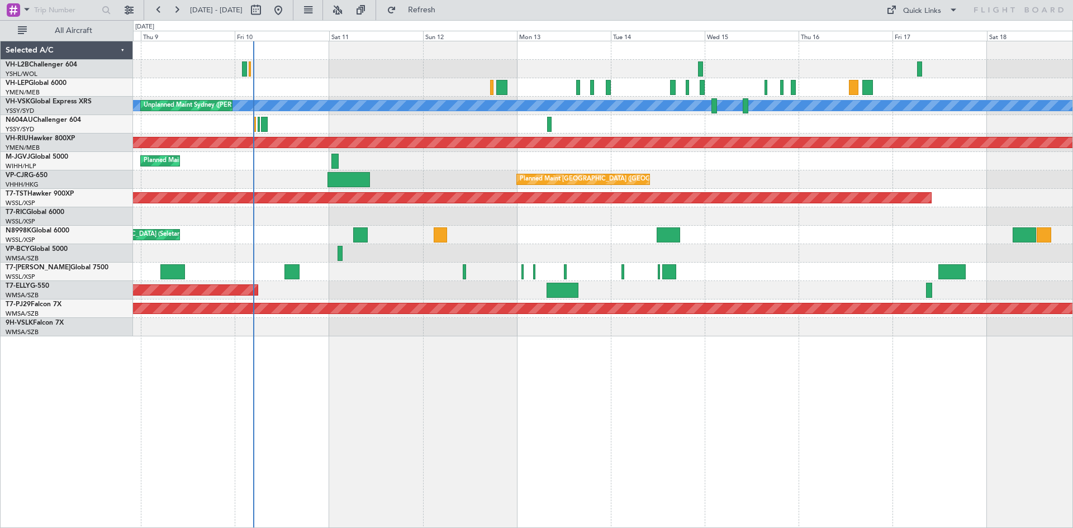
click at [581, 92] on div at bounding box center [602, 87] width 939 height 18
click at [579, 92] on div at bounding box center [577, 87] width 3 height 15
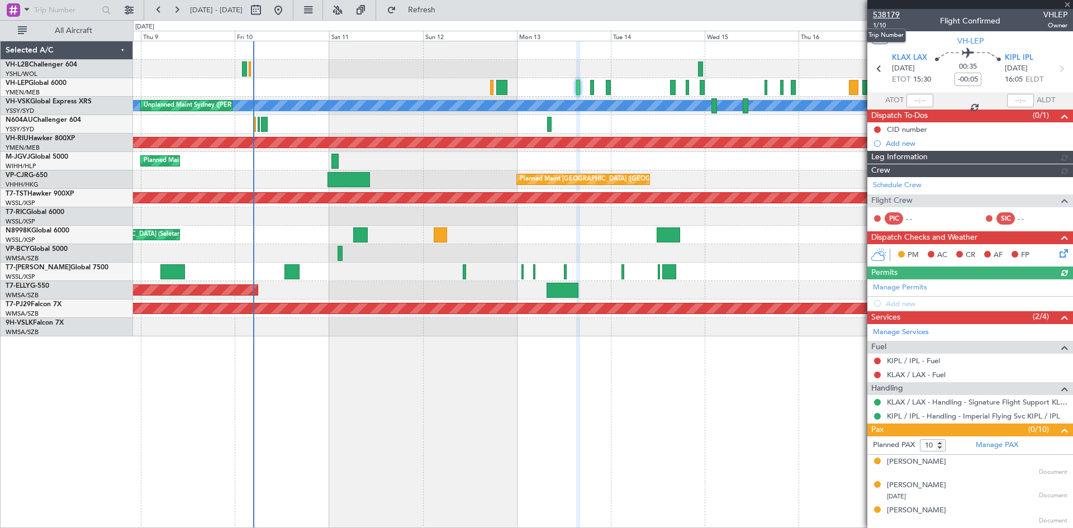
click at [876, 14] on span "538179" at bounding box center [886, 15] width 27 height 12
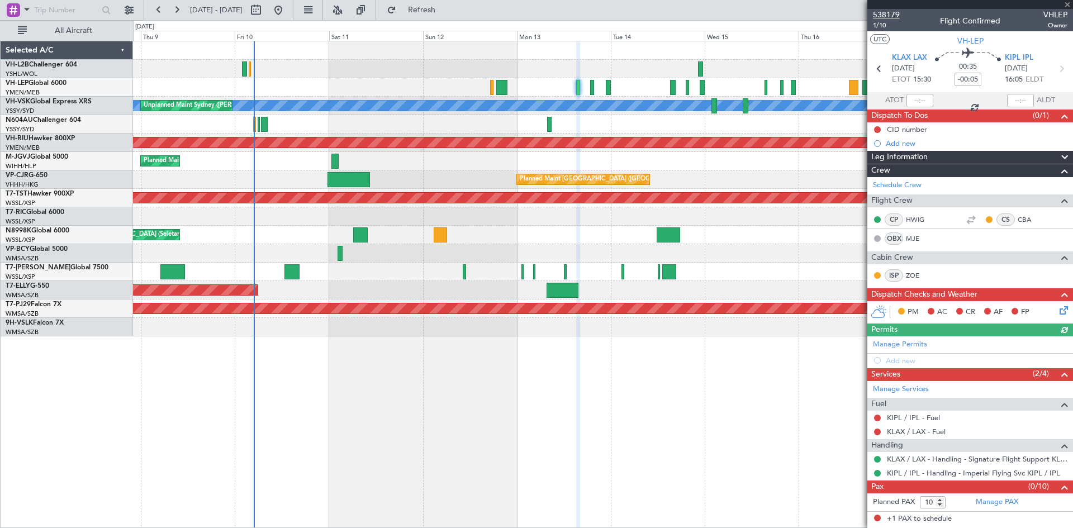
type input "9"
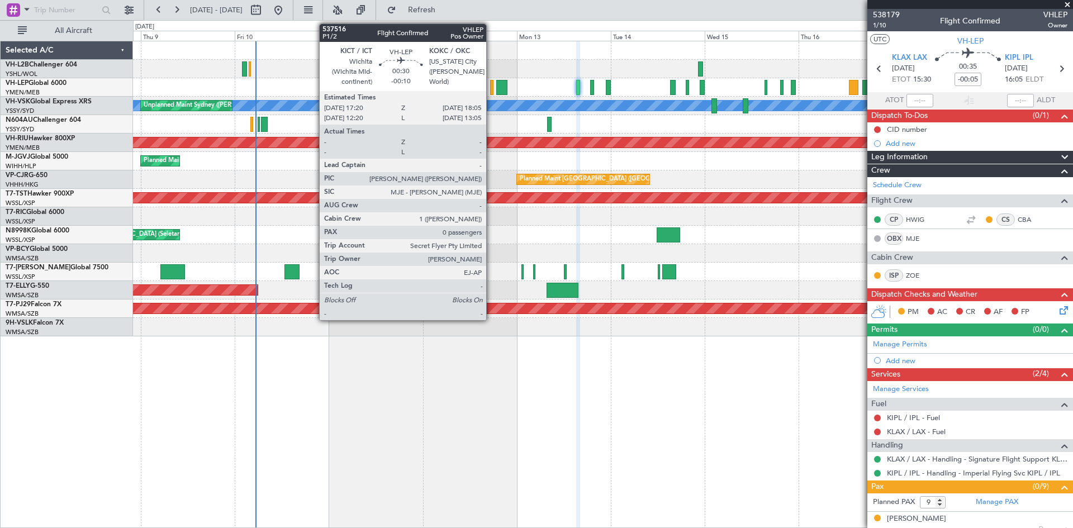
click at [491, 91] on div at bounding box center [491, 87] width 3 height 15
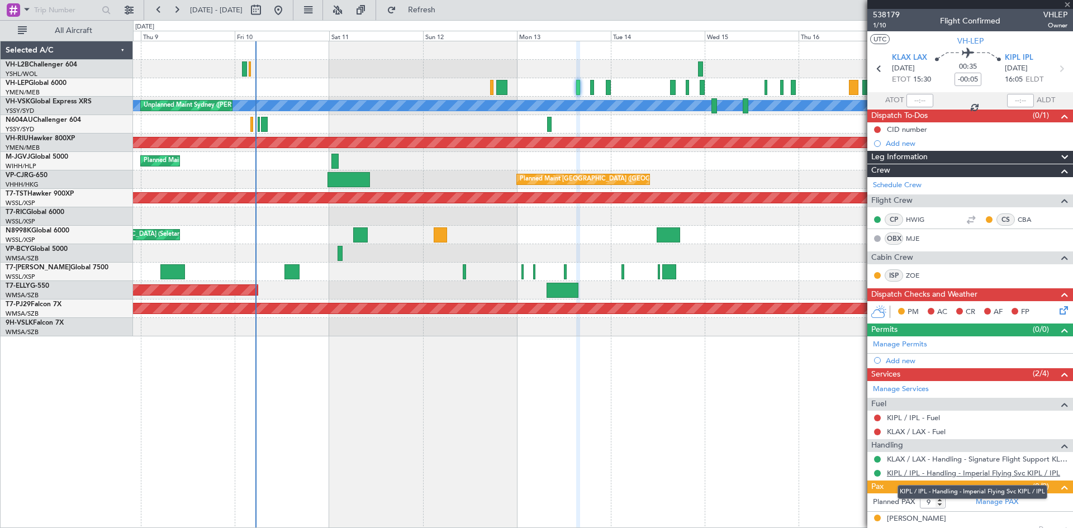
type input "-00:10"
type input "0"
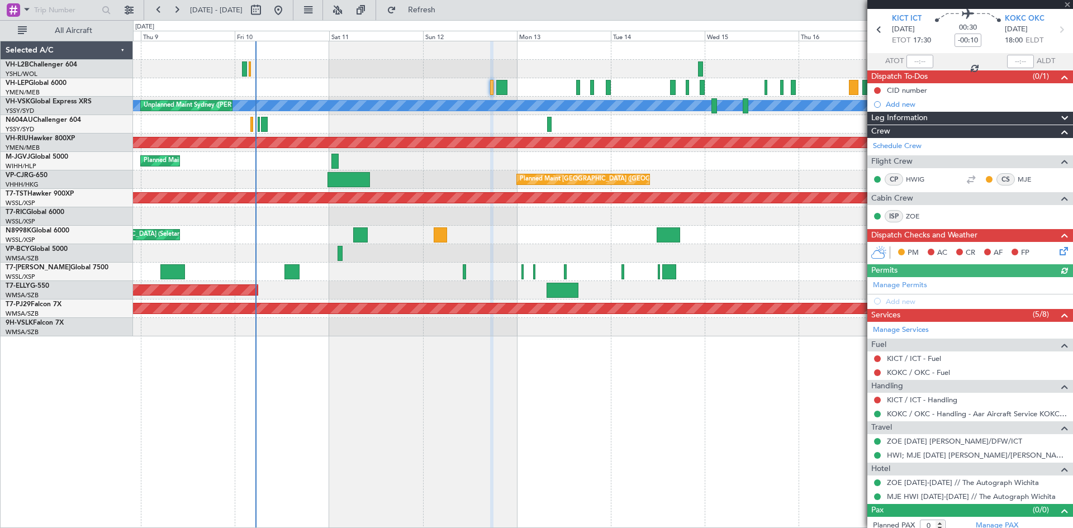
scroll to position [46, 0]
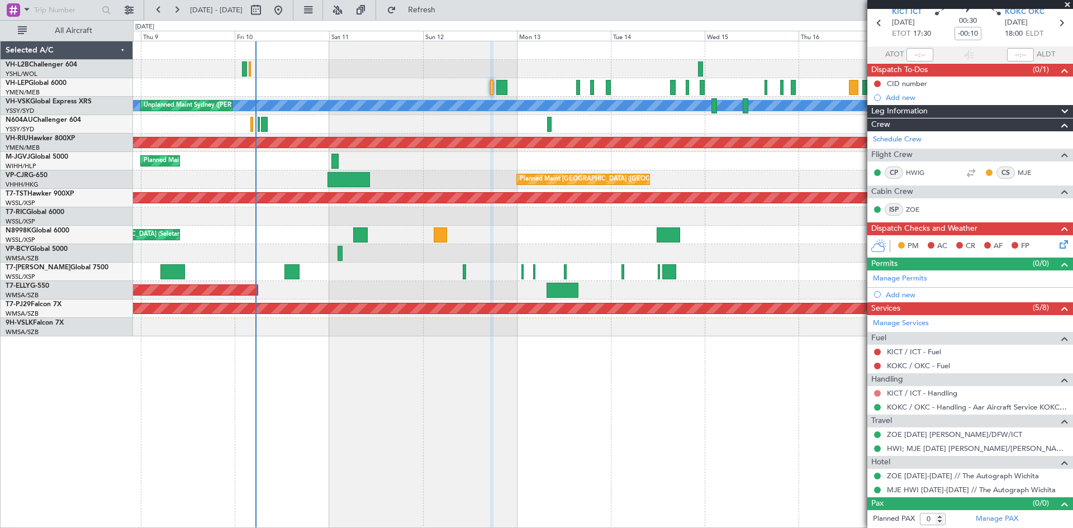
click at [880, 395] on button at bounding box center [877, 393] width 7 height 7
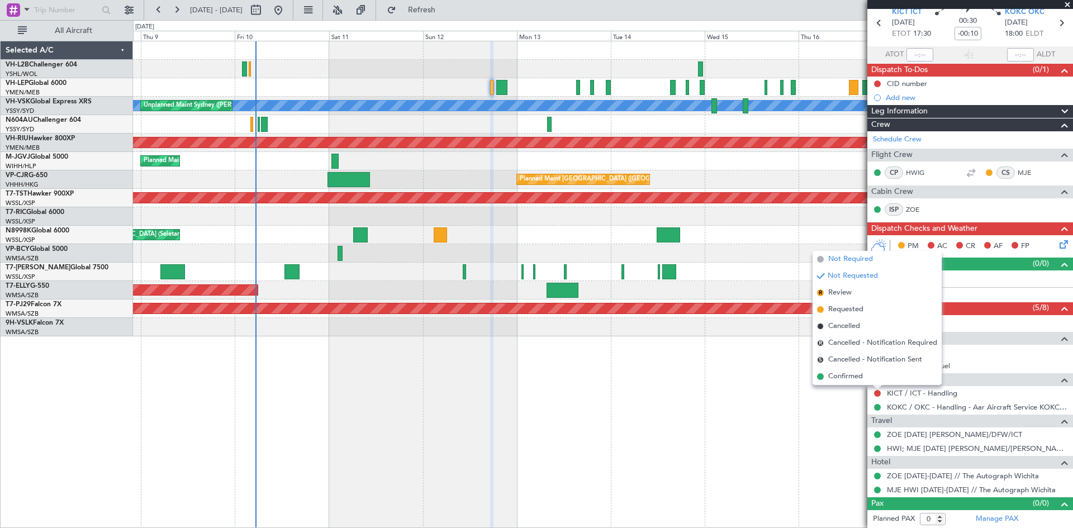
click at [847, 255] on span "Not Required" at bounding box center [850, 259] width 45 height 11
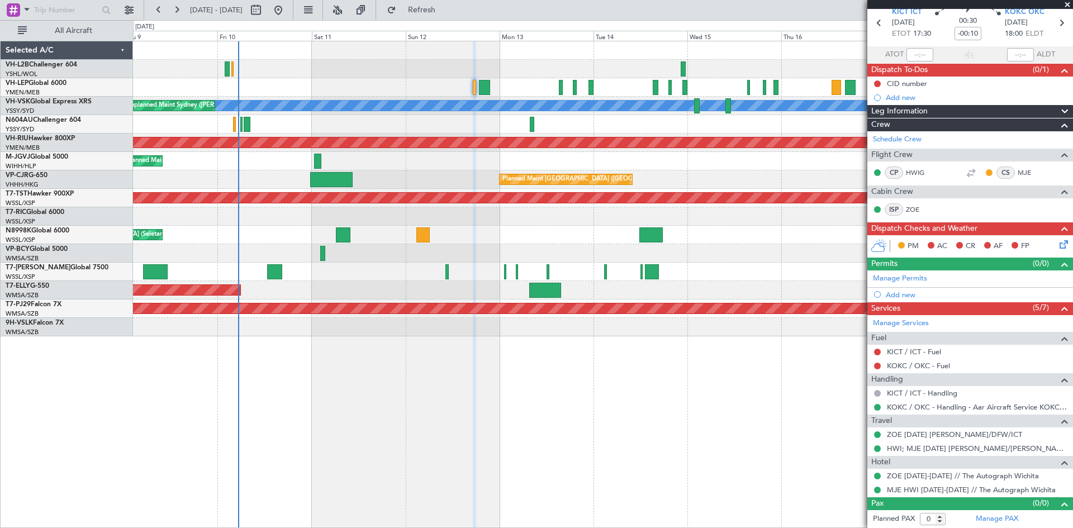
click at [820, 468] on div "[PERSON_NAME] Unplanned Maint Sydney ([PERSON_NAME] Intl) Planned Maint Sydney …" at bounding box center [603, 284] width 940 height 487
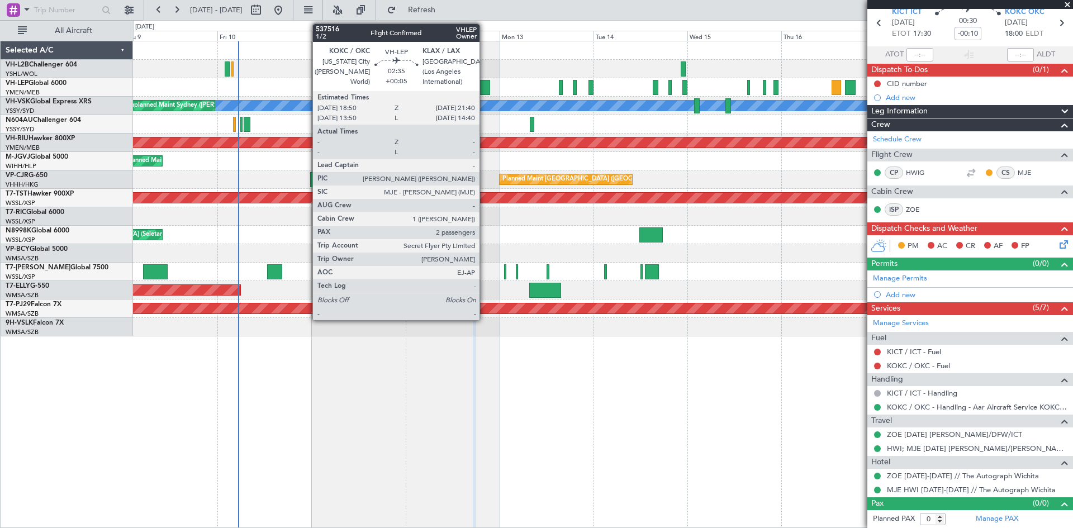
click at [484, 85] on div at bounding box center [484, 87] width 11 height 15
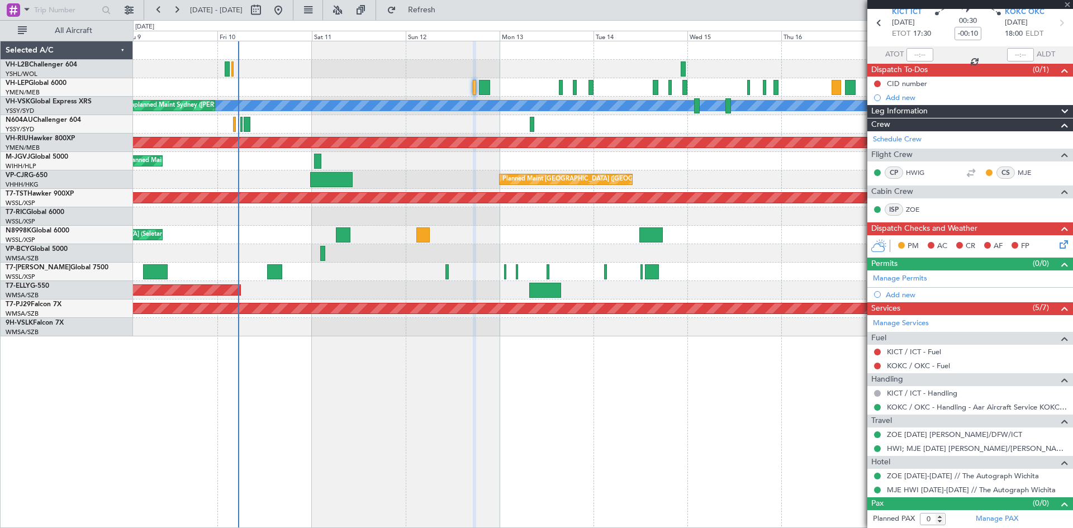
type input "+00:05"
type input "2"
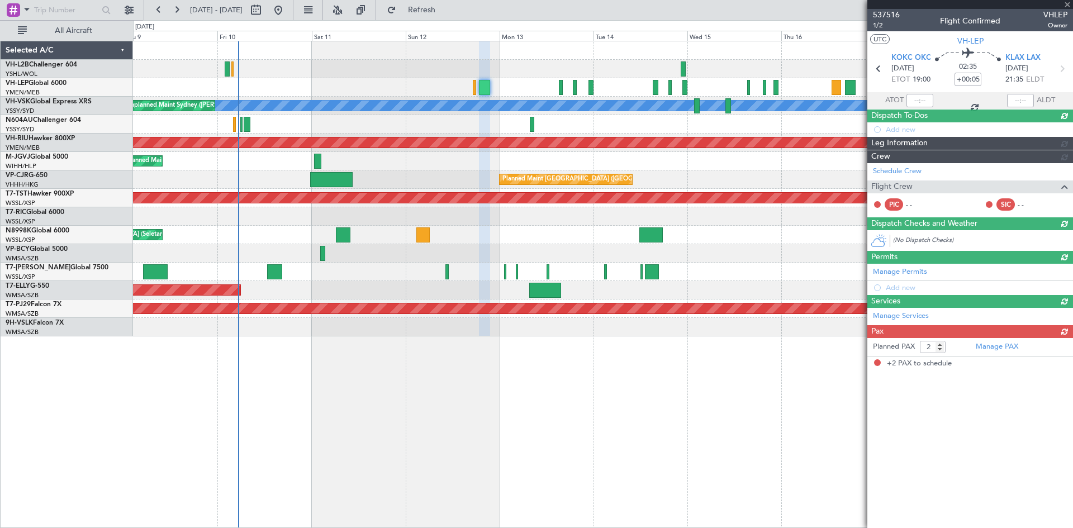
scroll to position [0, 0]
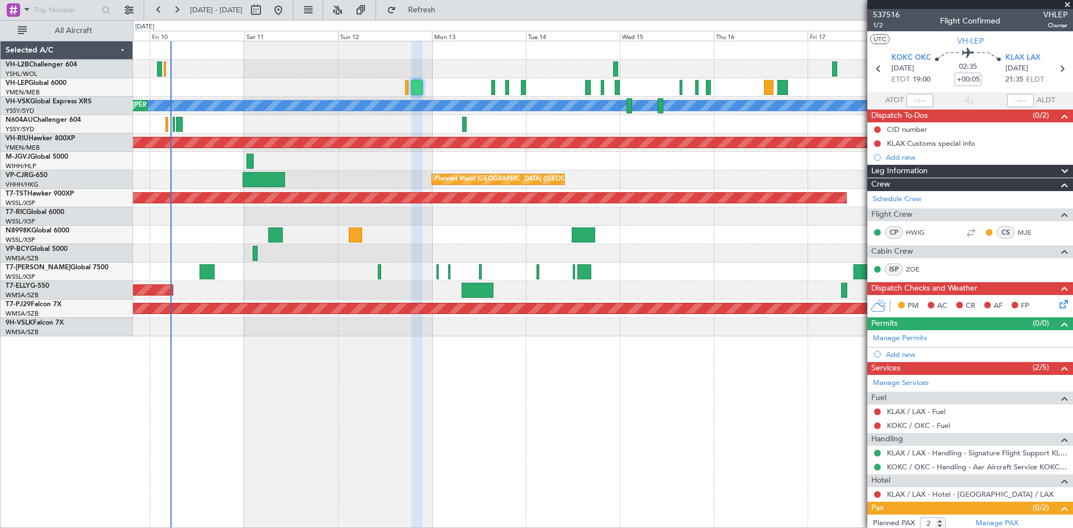
click at [717, 377] on div "[PERSON_NAME] Unplanned Maint Sydney ([PERSON_NAME] Intl) Planned Maint Sydney …" at bounding box center [603, 284] width 940 height 487
click at [973, 495] on mat-tooltip-component "KOKC / OKC - Handling - Aar Aircraft Service KOKC / OKC" at bounding box center [972, 486] width 185 height 30
click at [978, 494] on mat-tooltip-component "In Progress" at bounding box center [966, 487] width 52 height 30
click at [997, 494] on link "KLAX / LAX - Hotel - [GEOGRAPHIC_DATA] / LAX" at bounding box center [970, 494] width 167 height 9
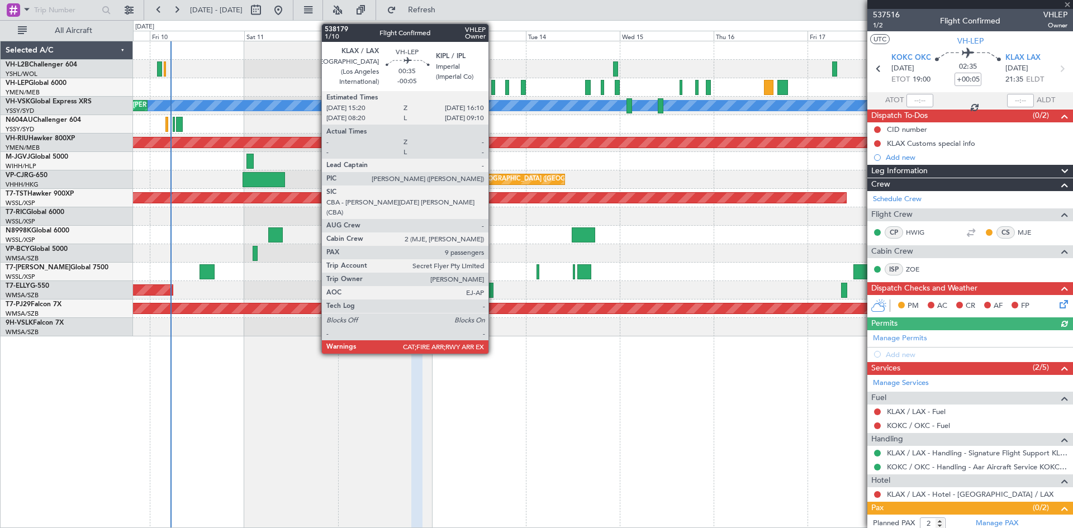
click at [493, 93] on div at bounding box center [492, 87] width 3 height 15
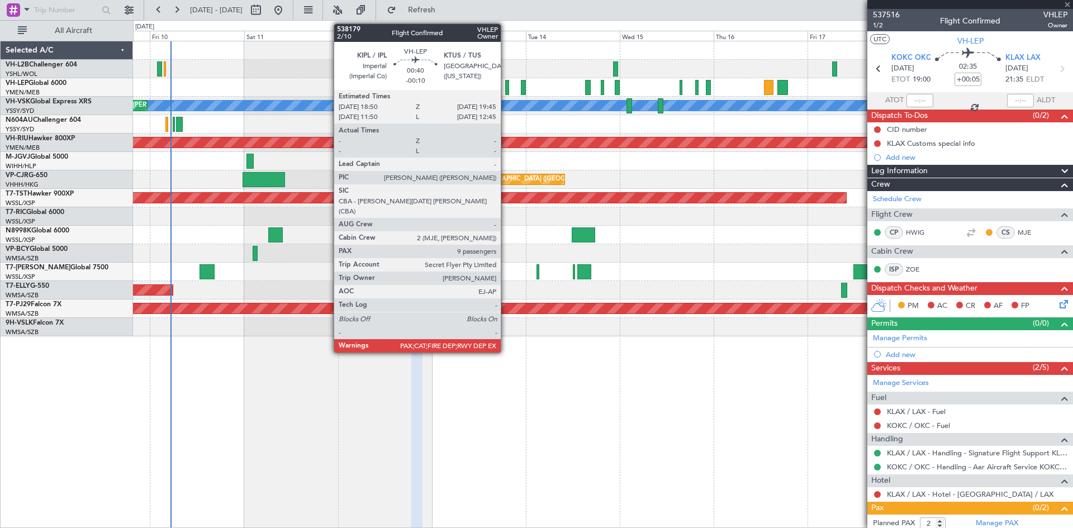
type input "-00:05"
type input "9"
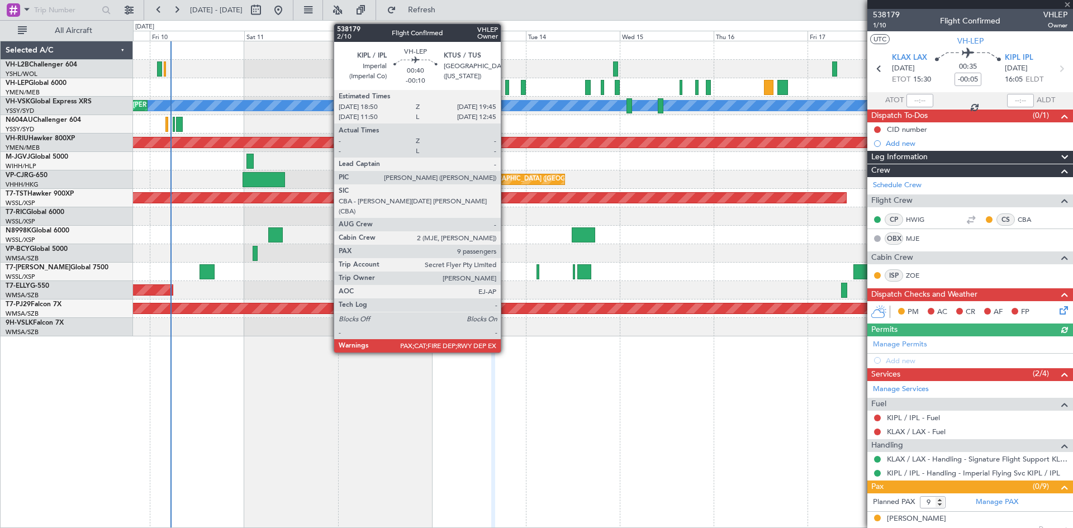
click at [506, 93] on div at bounding box center [507, 87] width 4 height 15
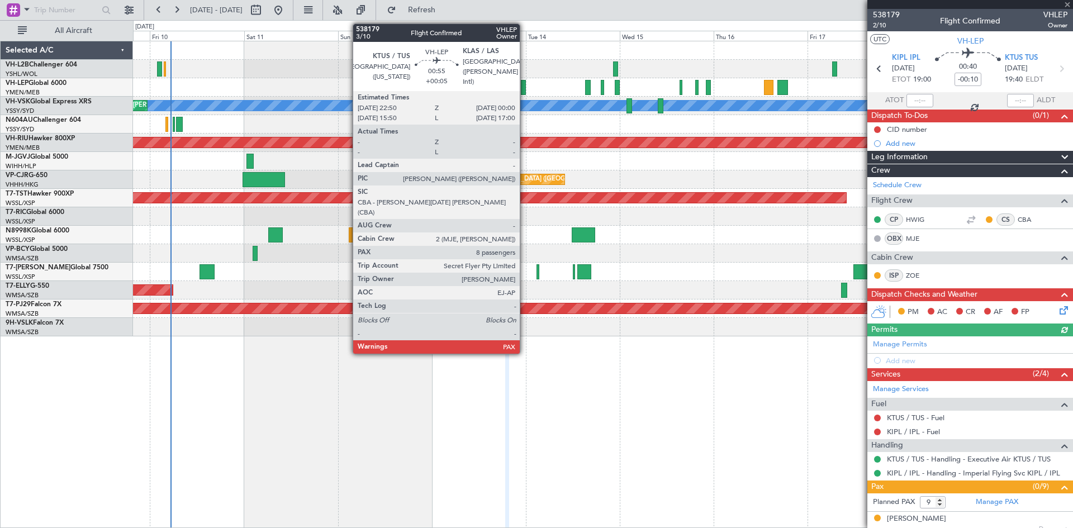
click at [525, 91] on div at bounding box center [523, 87] width 5 height 15
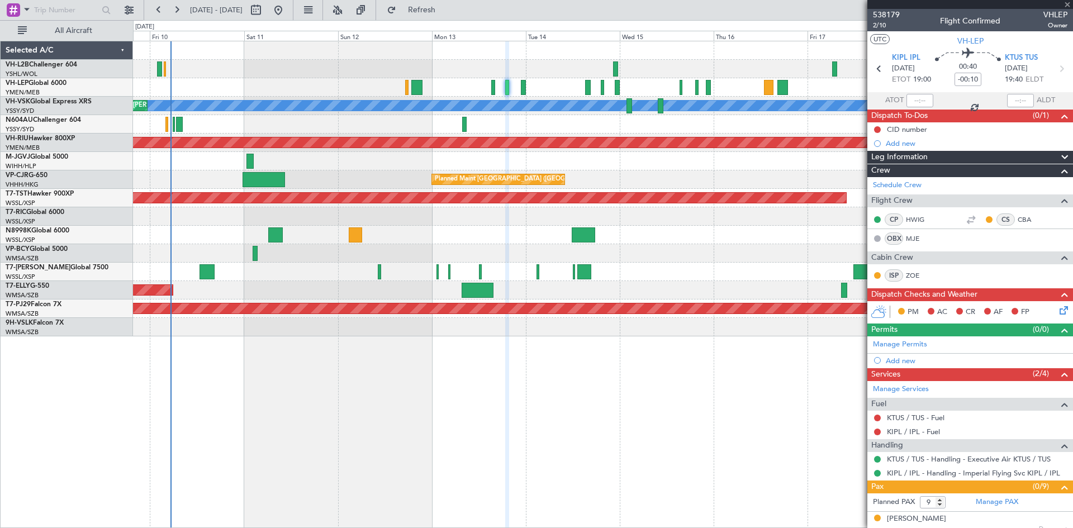
type input "+00:05"
type input "8"
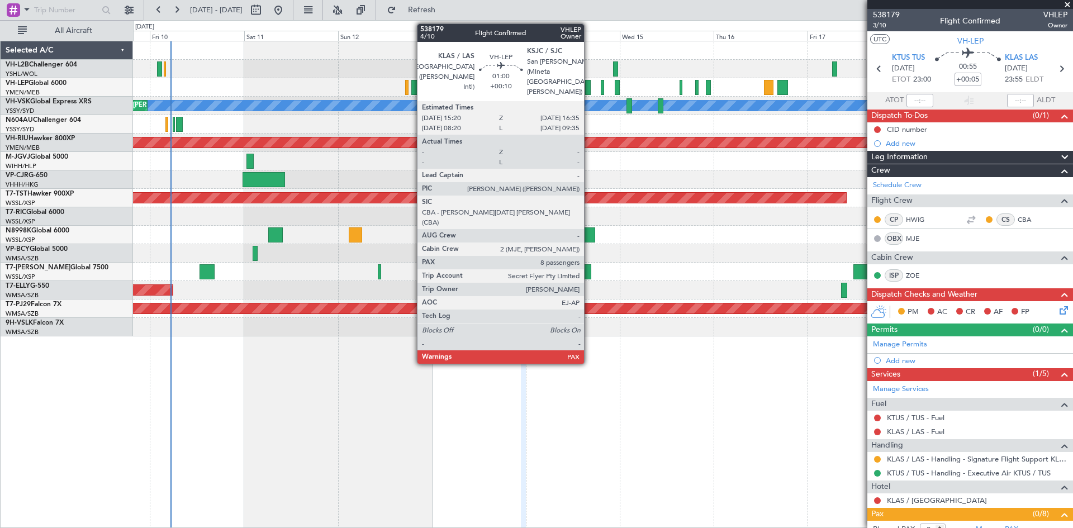
click at [589, 92] on div at bounding box center [587, 87] width 5 height 15
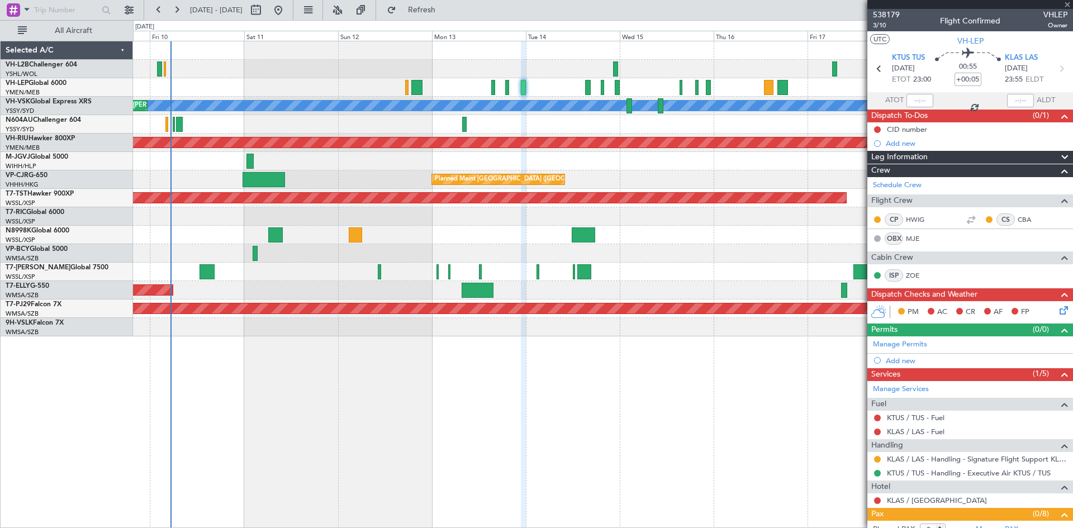
type input "+00:10"
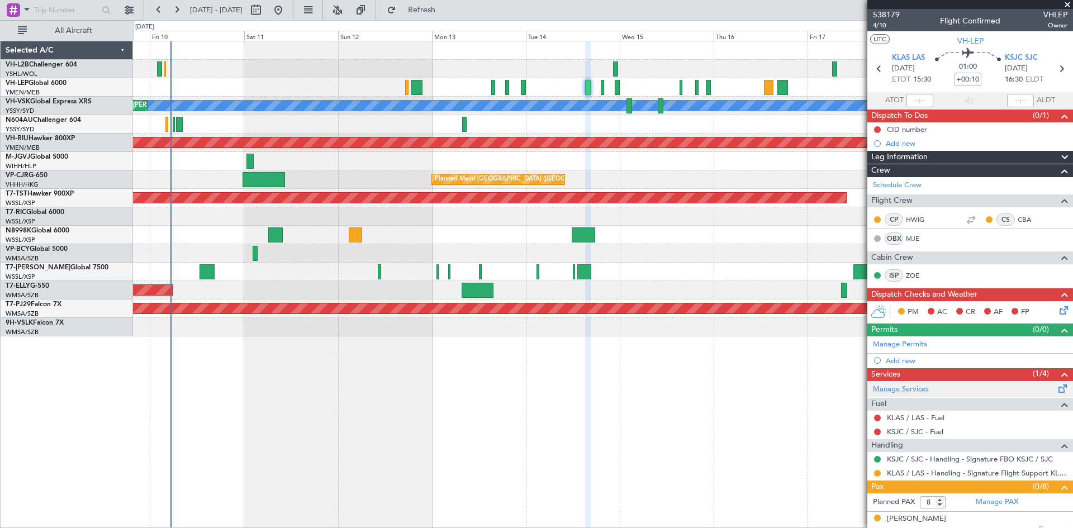
click at [902, 387] on link "Manage Services" at bounding box center [901, 389] width 56 height 11
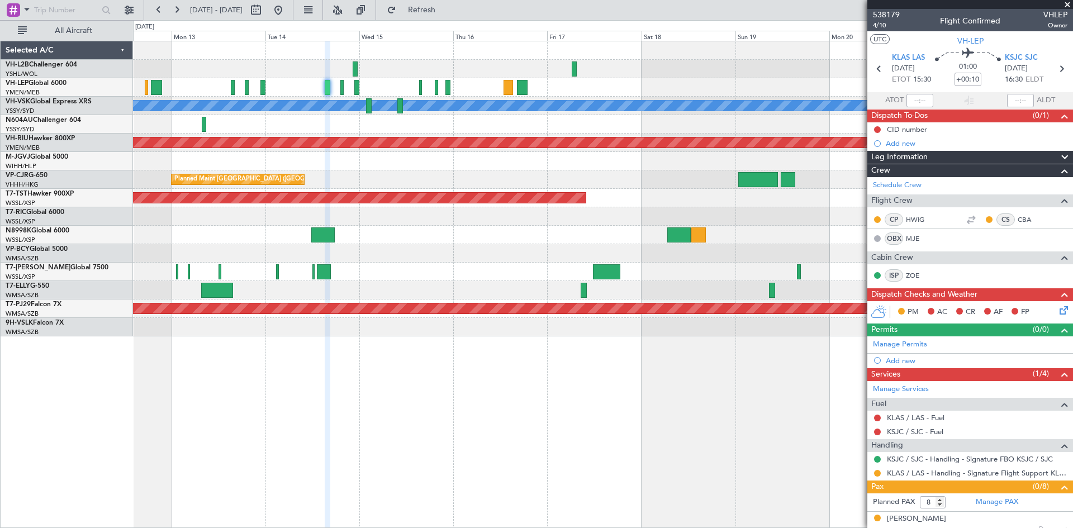
click at [504, 284] on div "[PERSON_NAME] Planned Maint [GEOGRAPHIC_DATA] ([GEOGRAPHIC_DATA]) Planned Maint…" at bounding box center [602, 188] width 939 height 295
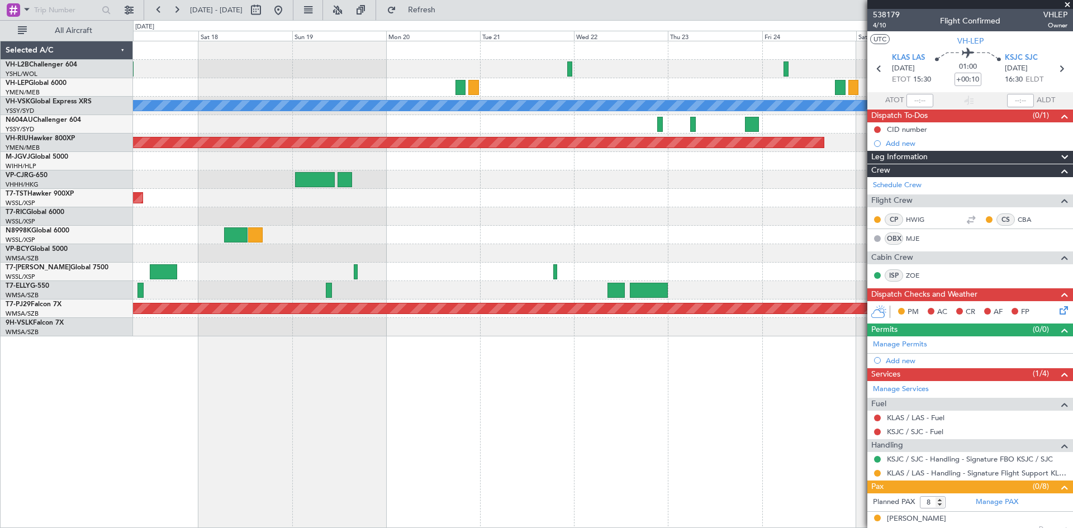
click at [344, 197] on div "[PERSON_NAME] Planned Maint [GEOGRAPHIC_DATA] ([GEOGRAPHIC_DATA]) Planned Maint…" at bounding box center [602, 188] width 939 height 295
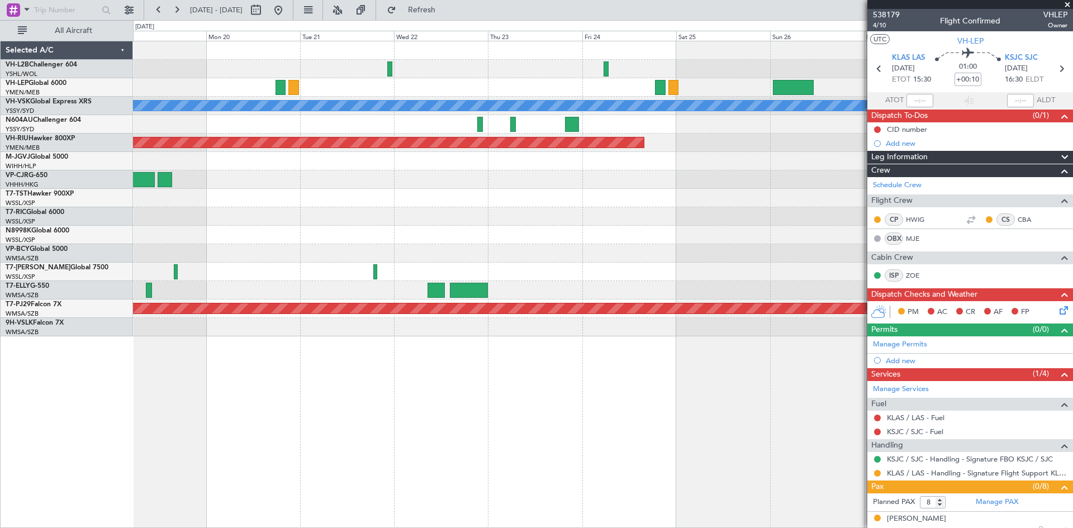
click at [615, 96] on div at bounding box center [602, 87] width 939 height 18
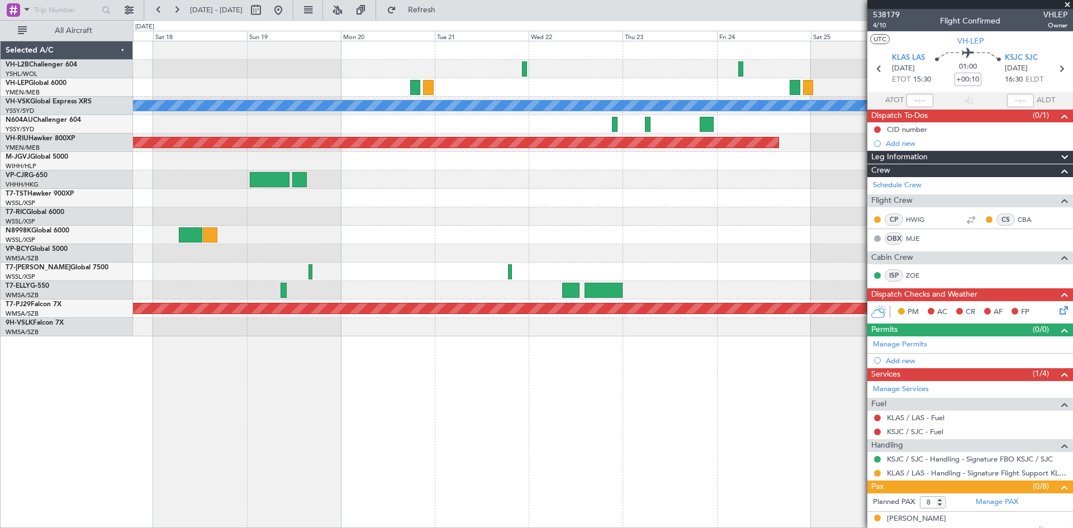
click at [753, 85] on div at bounding box center [602, 87] width 939 height 18
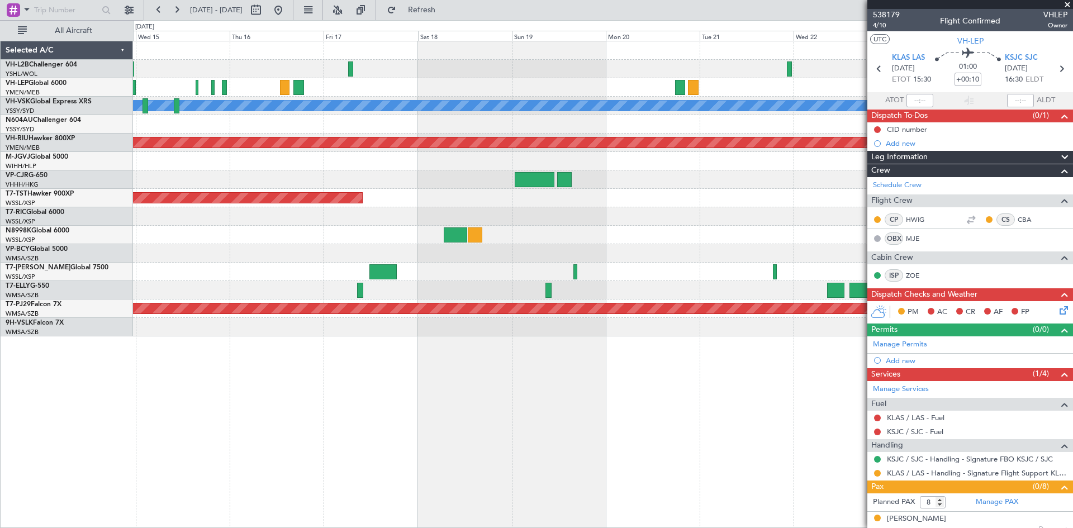
click at [818, 85] on div at bounding box center [602, 87] width 939 height 18
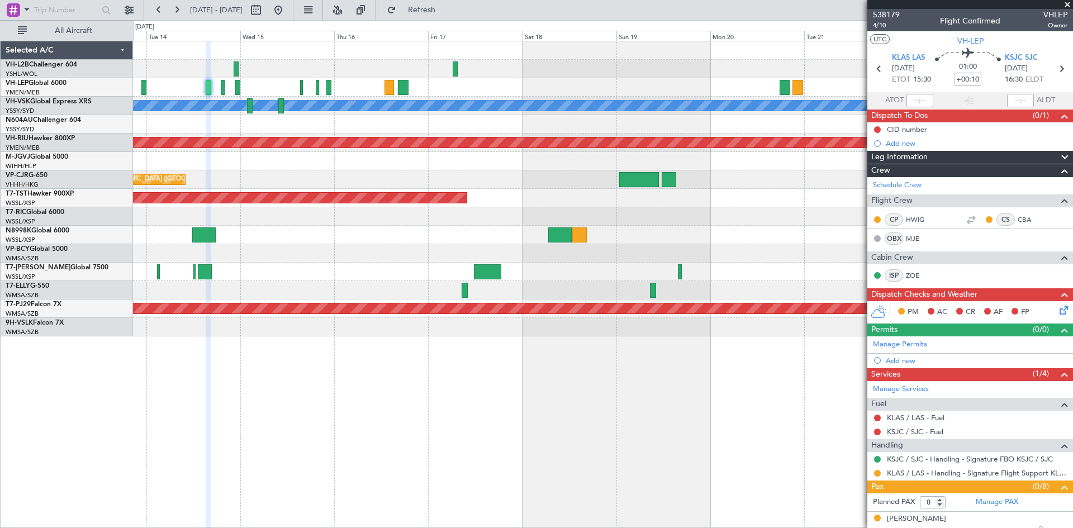
click at [664, 75] on div at bounding box center [602, 69] width 939 height 18
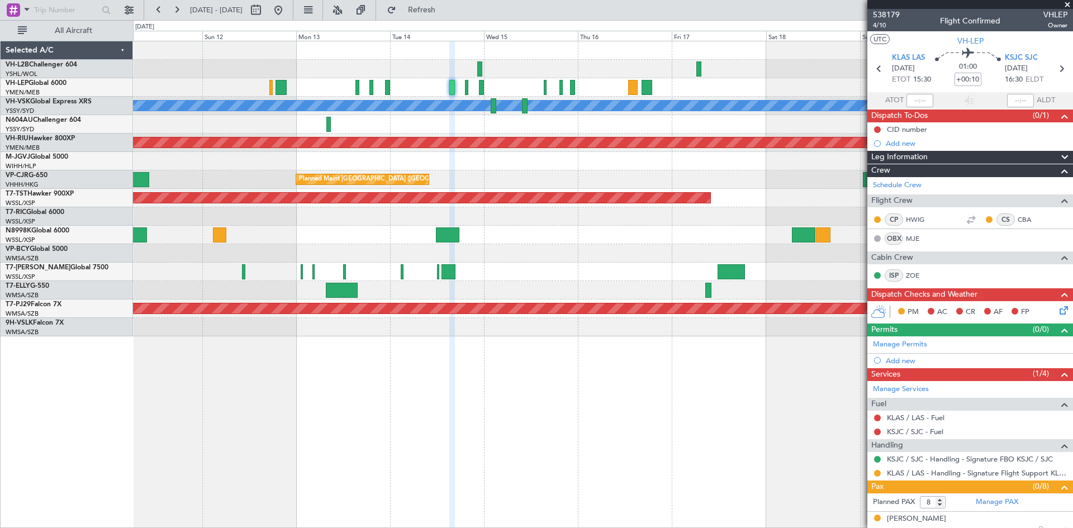
click at [663, 180] on div "[PERSON_NAME] Unplanned Maint Sydney ([PERSON_NAME] Intl) Planned Maint [GEOGRA…" at bounding box center [602, 188] width 939 height 295
